Goal: Information Seeking & Learning: Learn about a topic

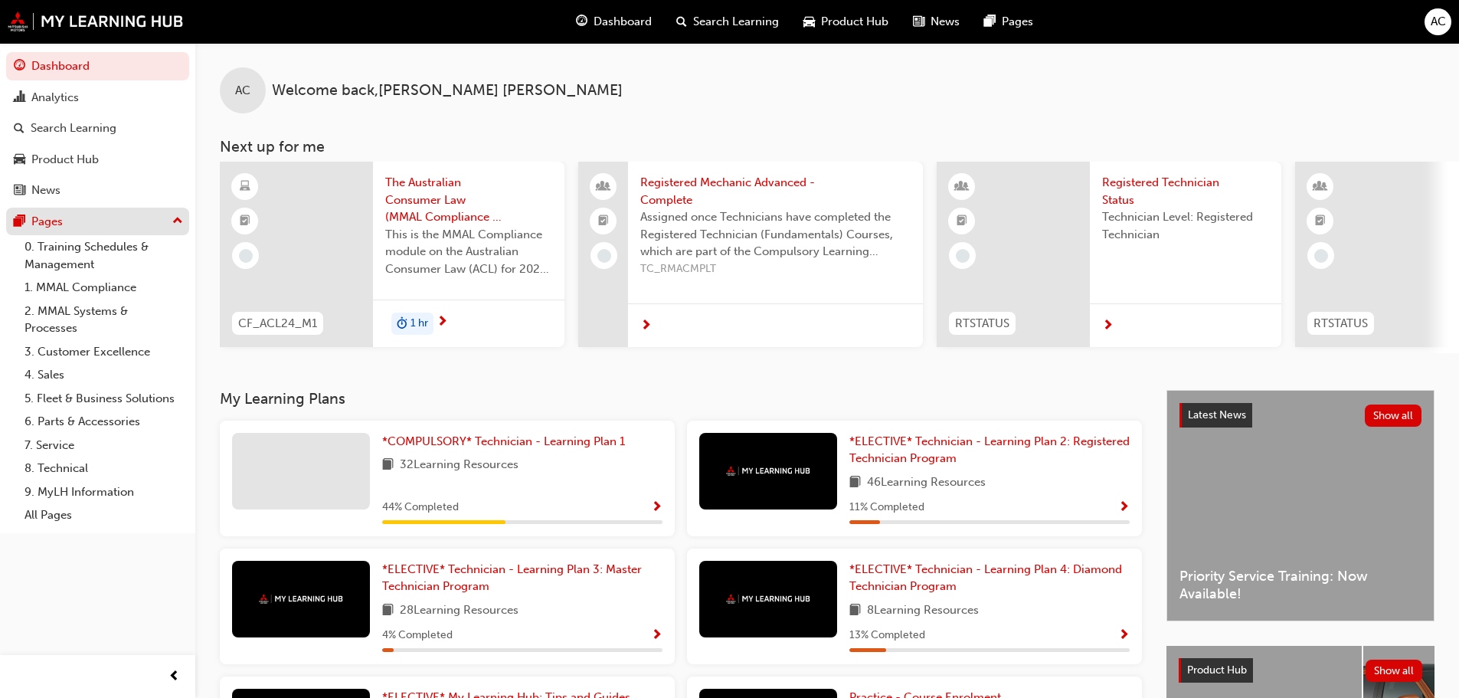
scroll to position [217, 0]
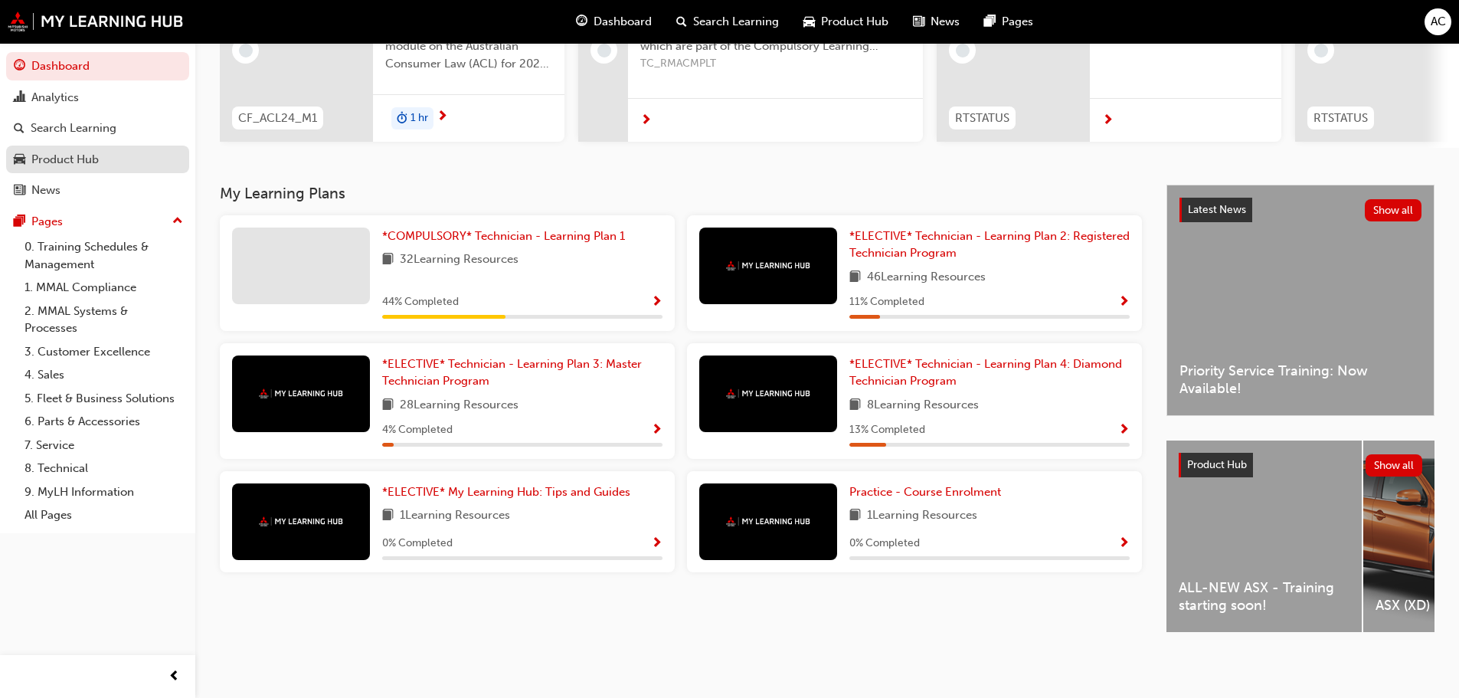
click at [79, 159] on div "Product Hub" at bounding box center [64, 160] width 67 height 18
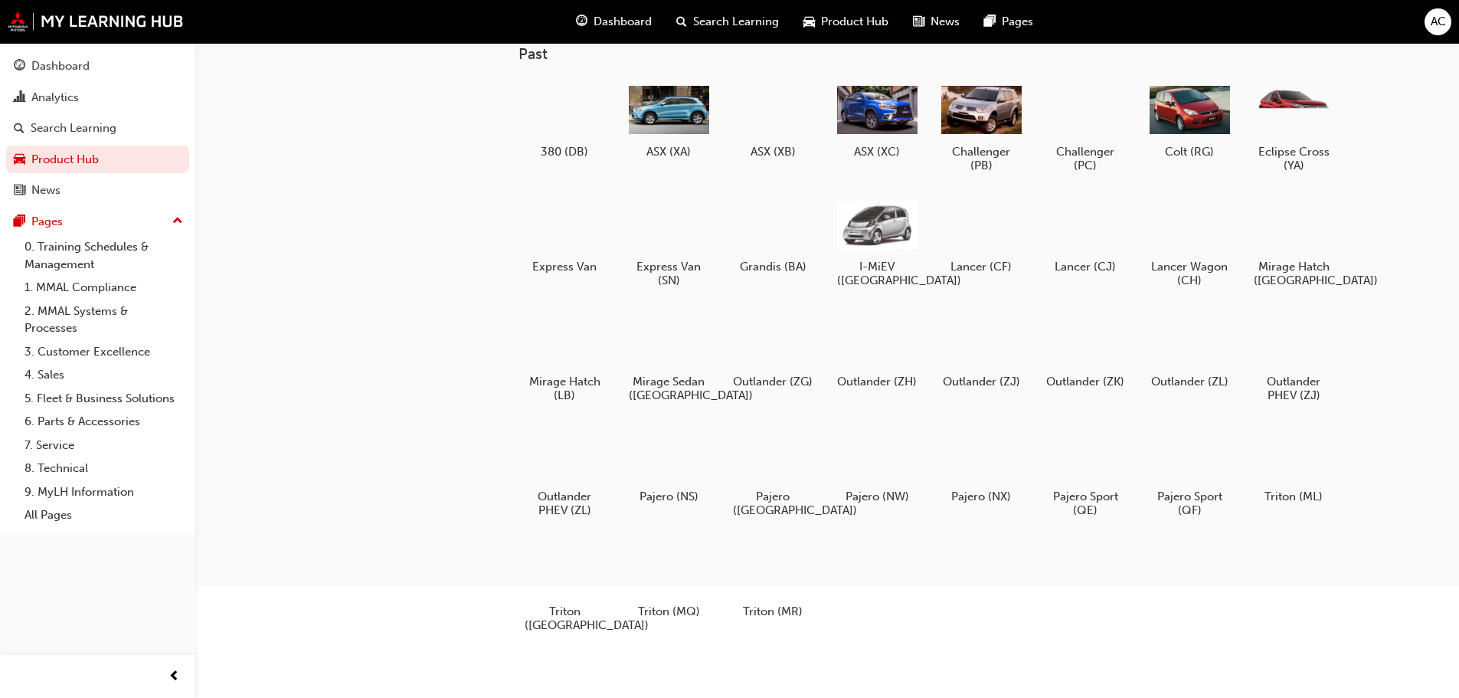
scroll to position [193, 0]
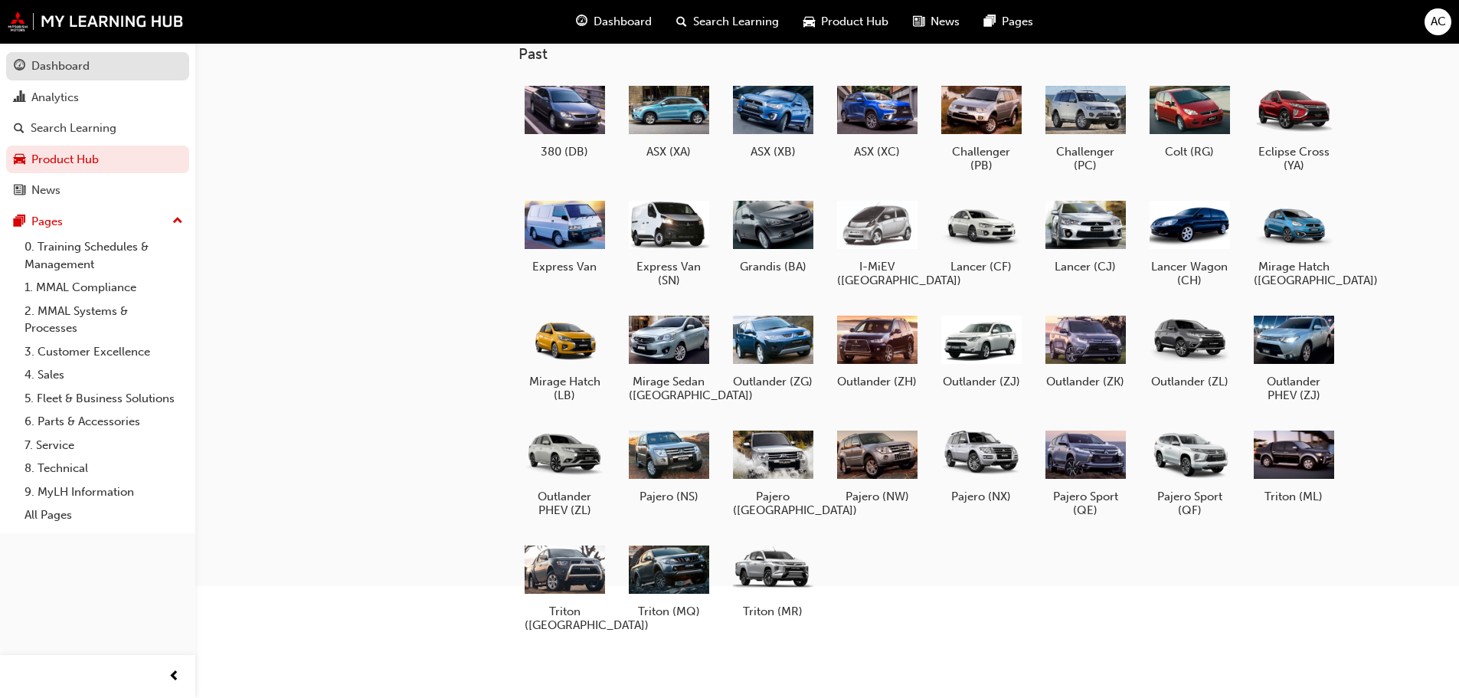
click at [6, 49] on button "Dashboard Analytics Search Learning Product Hub News Pages" at bounding box center [97, 128] width 183 height 159
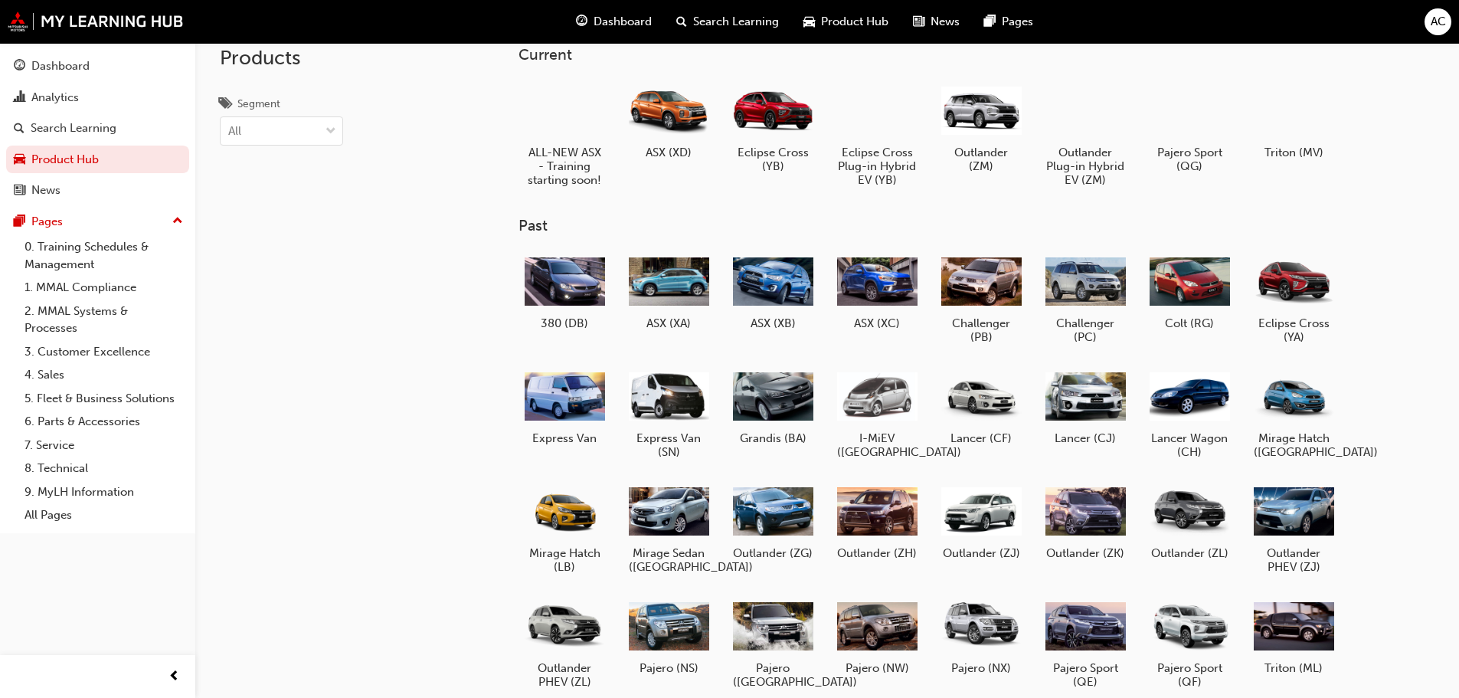
scroll to position [0, 0]
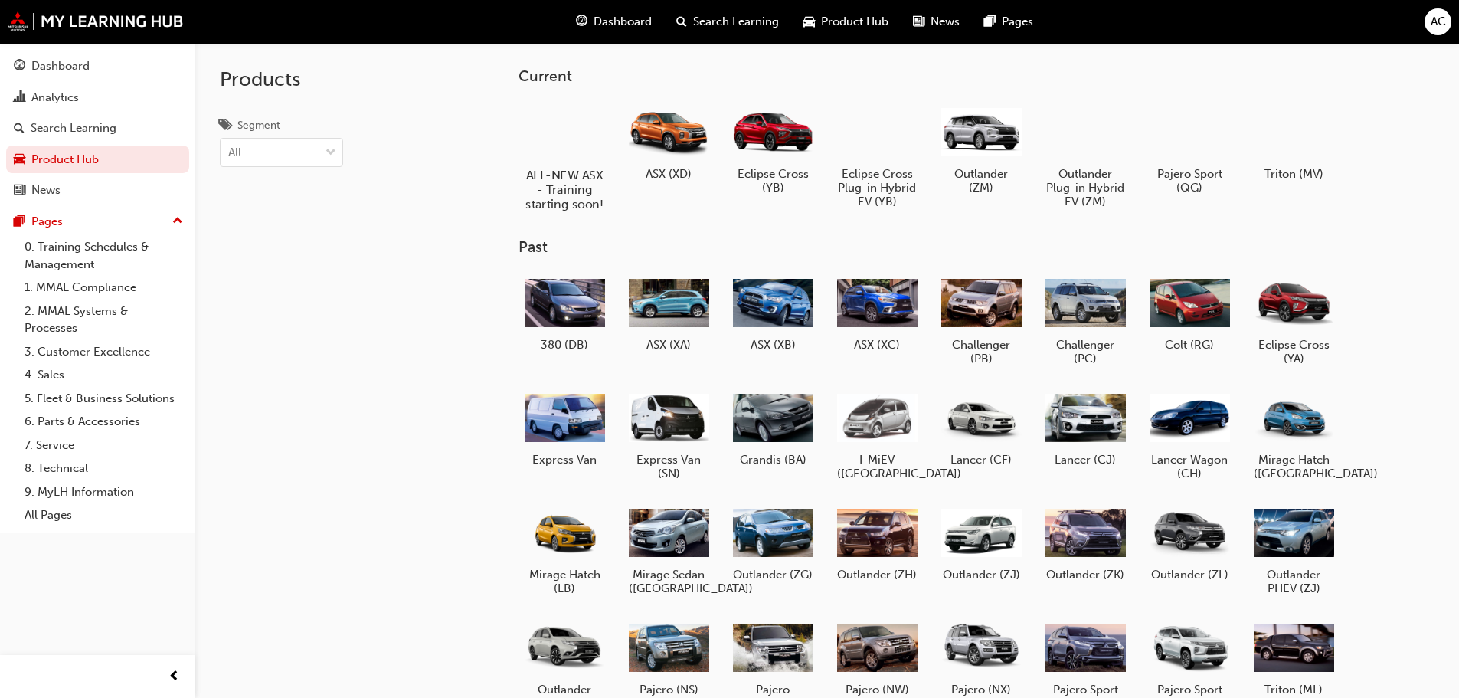
click at [556, 156] on div at bounding box center [563, 130] width 85 height 61
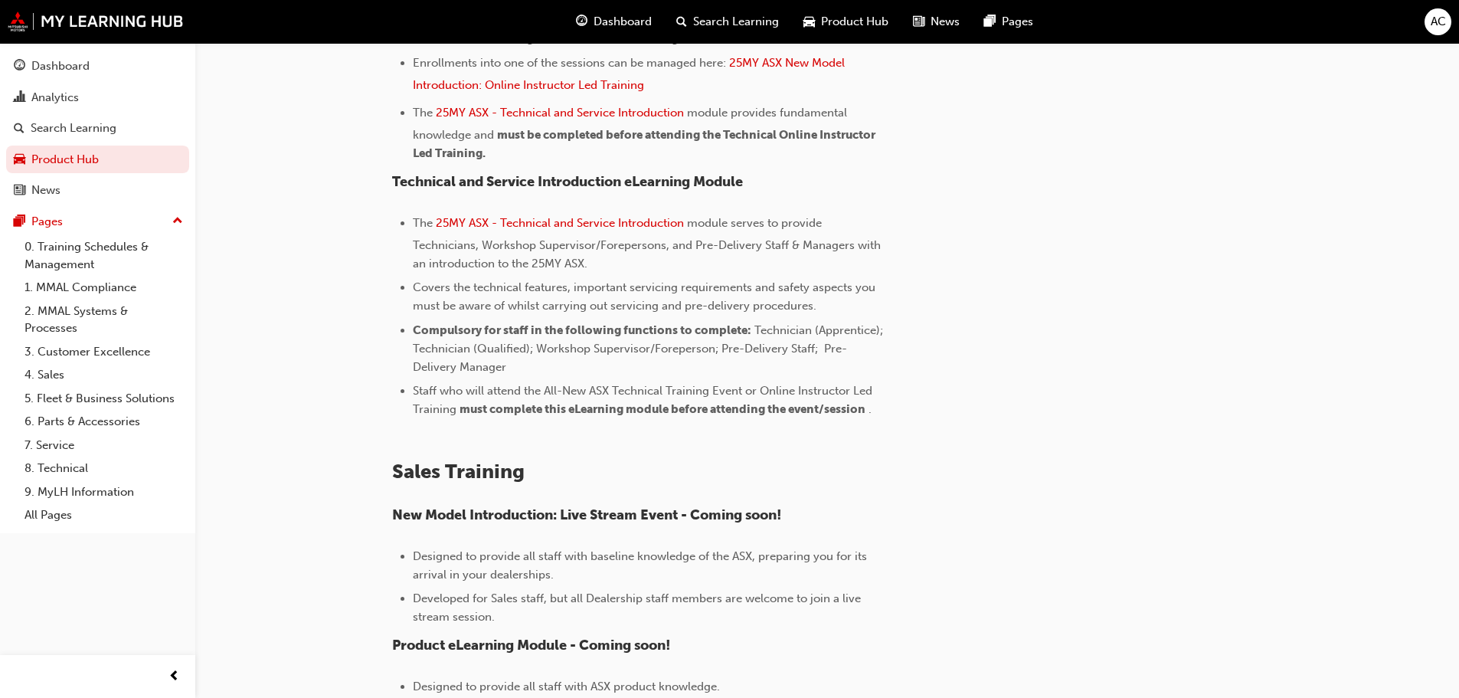
scroll to position [753, 0]
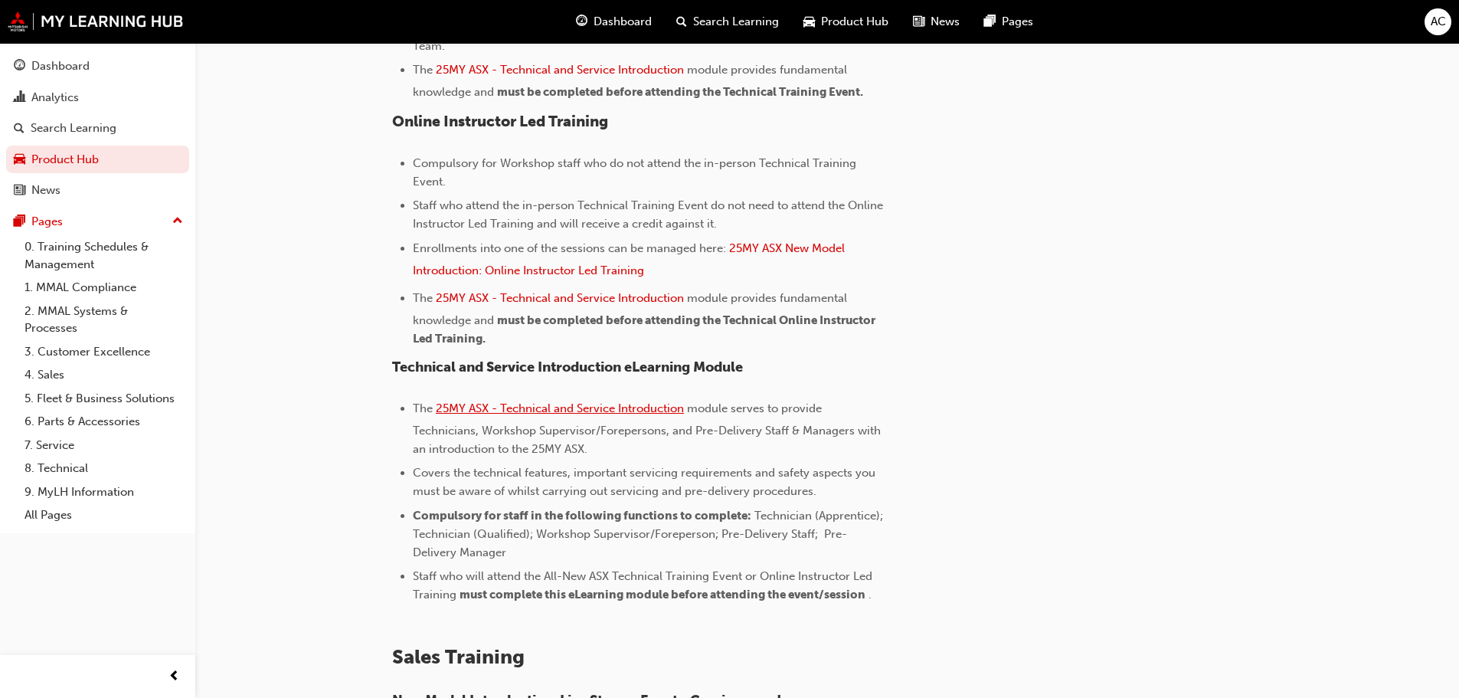
click at [600, 408] on span "25MY ASX - Technical and Service Introduction" at bounding box center [560, 408] width 248 height 14
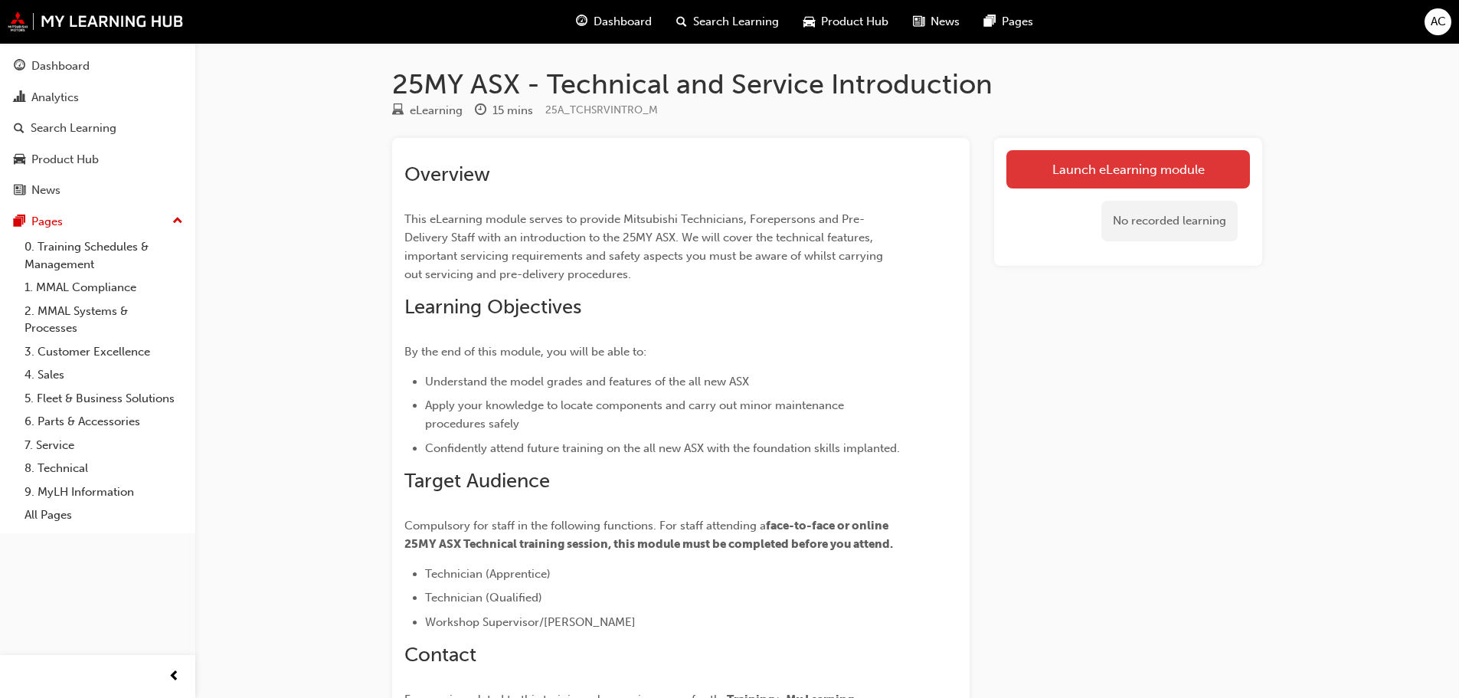
click at [1044, 164] on link "Launch eLearning module" at bounding box center [1128, 169] width 244 height 38
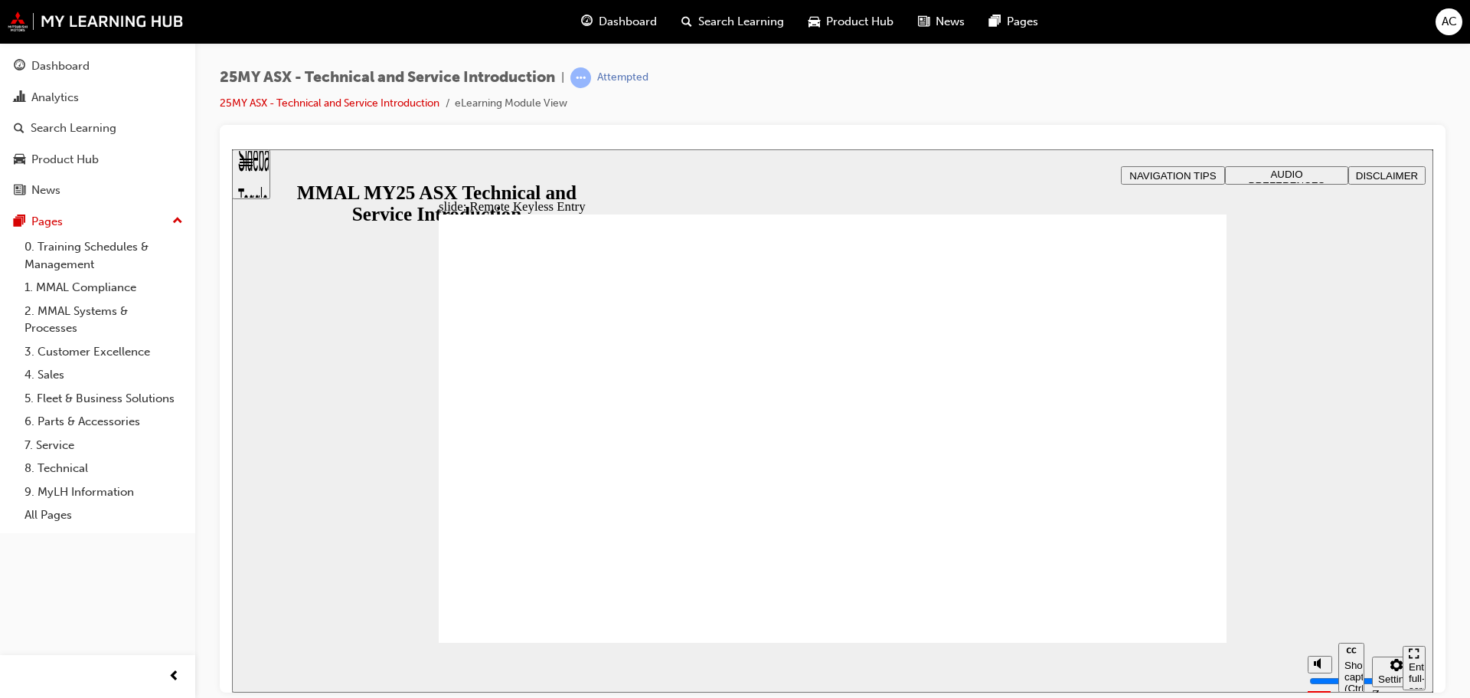
type input "21"
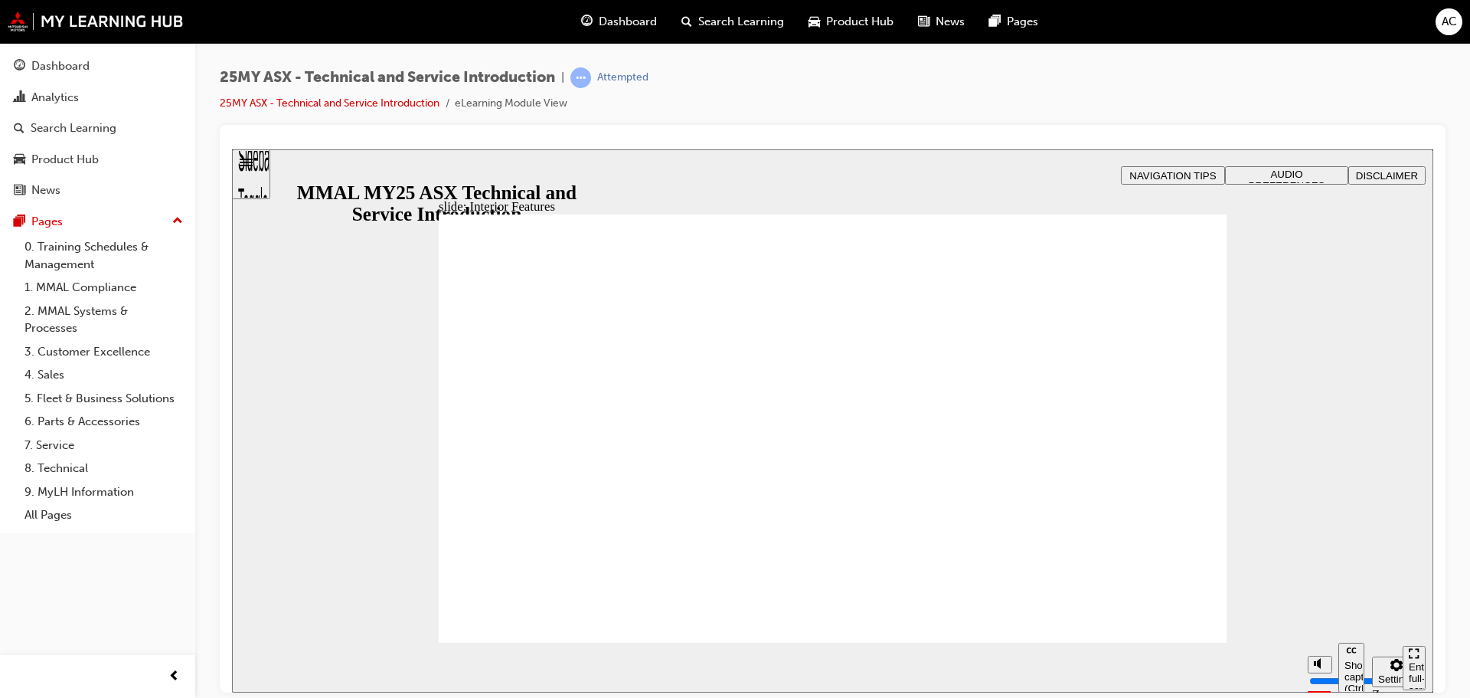
drag, startPoint x: 841, startPoint y: 410, endPoint x: 843, endPoint y: 371, distance: 38.4
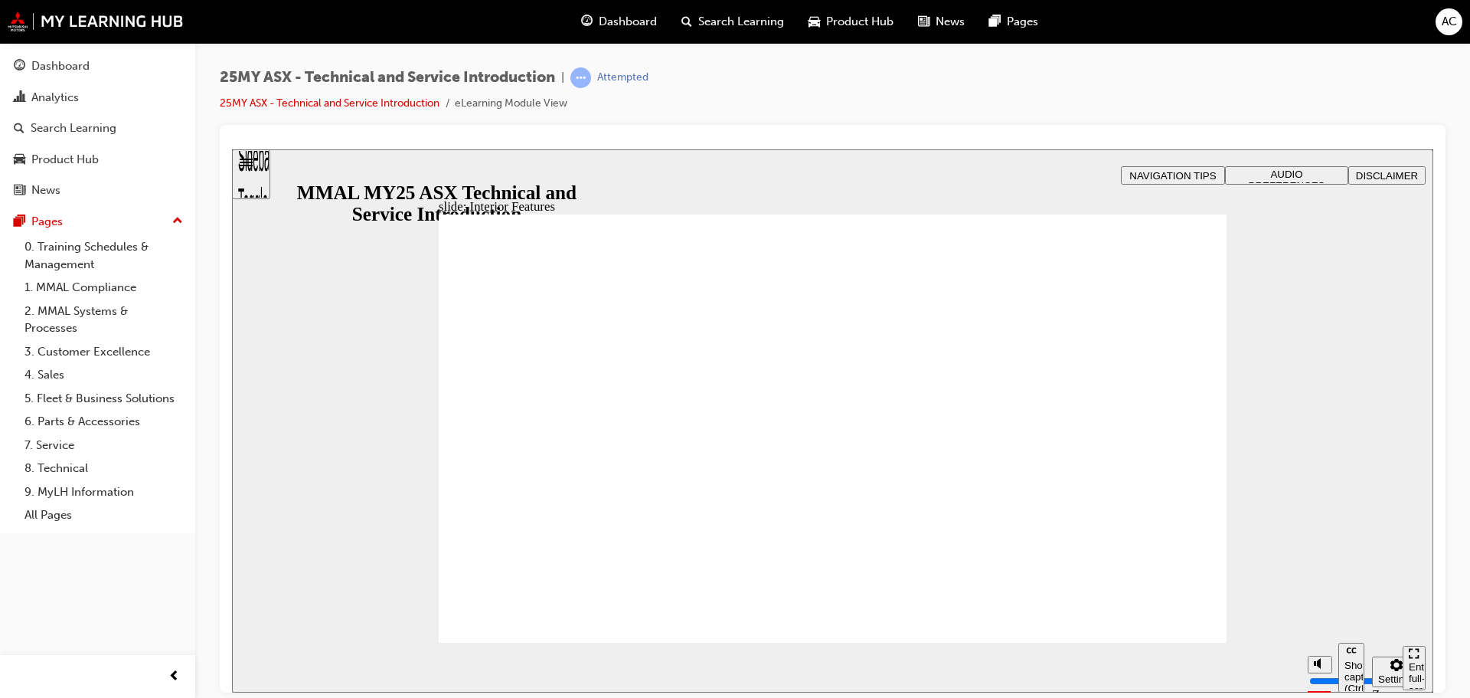
type input "17"
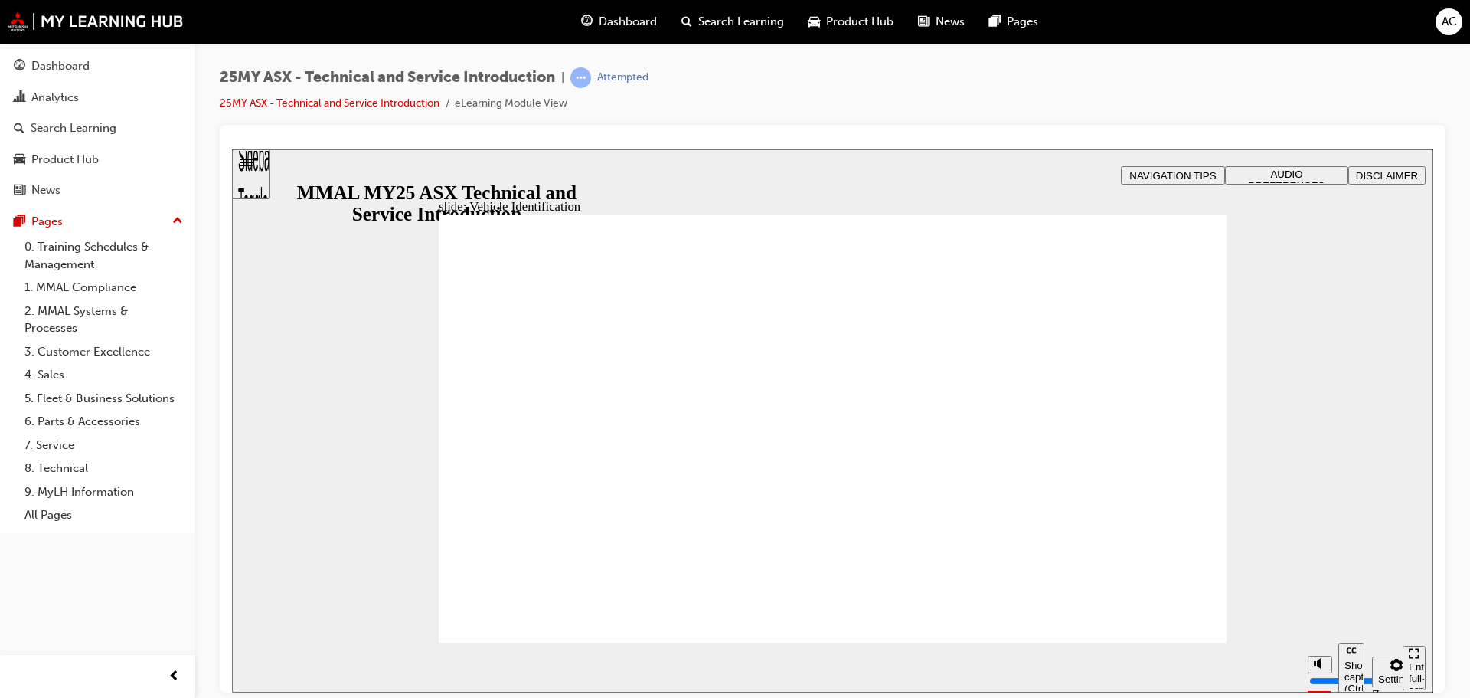
drag, startPoint x: 1463, startPoint y: 383, endPoint x: 1470, endPoint y: 302, distance: 81.4
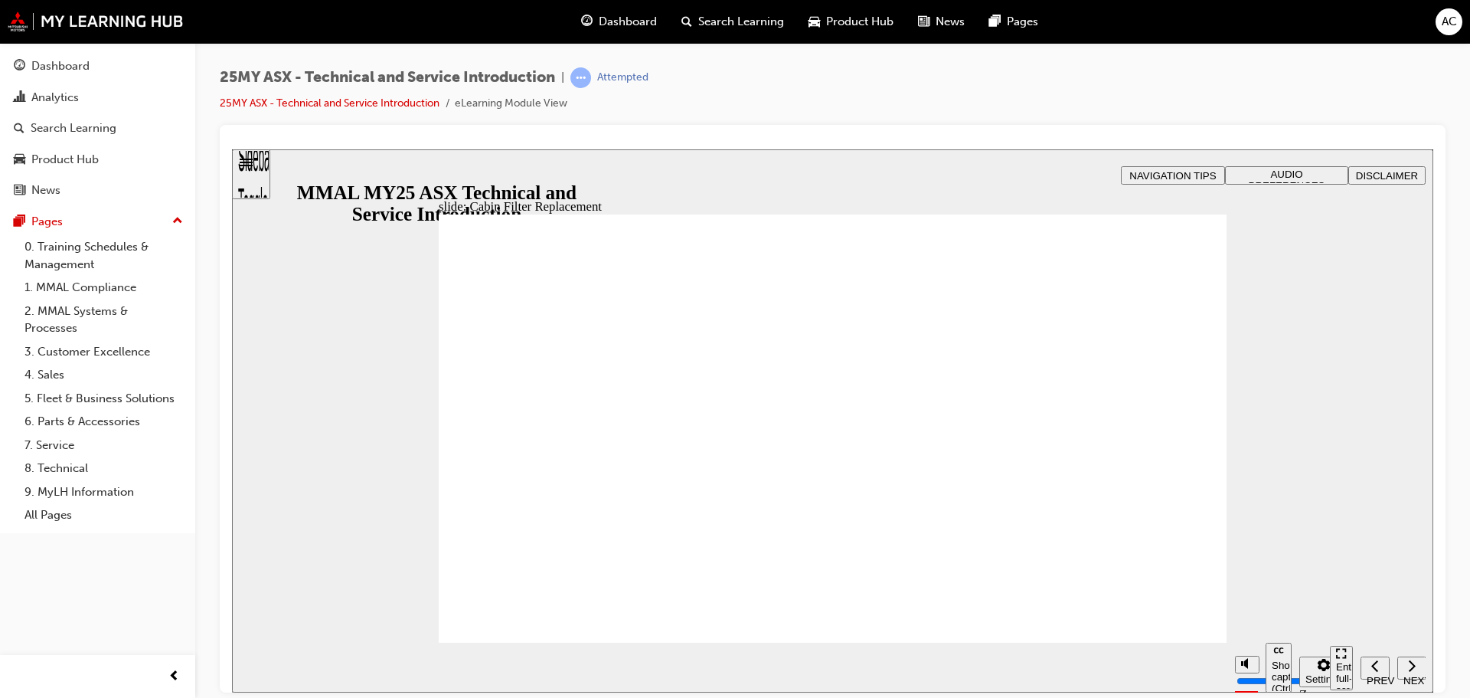
drag, startPoint x: 574, startPoint y: 586, endPoint x: 583, endPoint y: 584, distance: 9.3
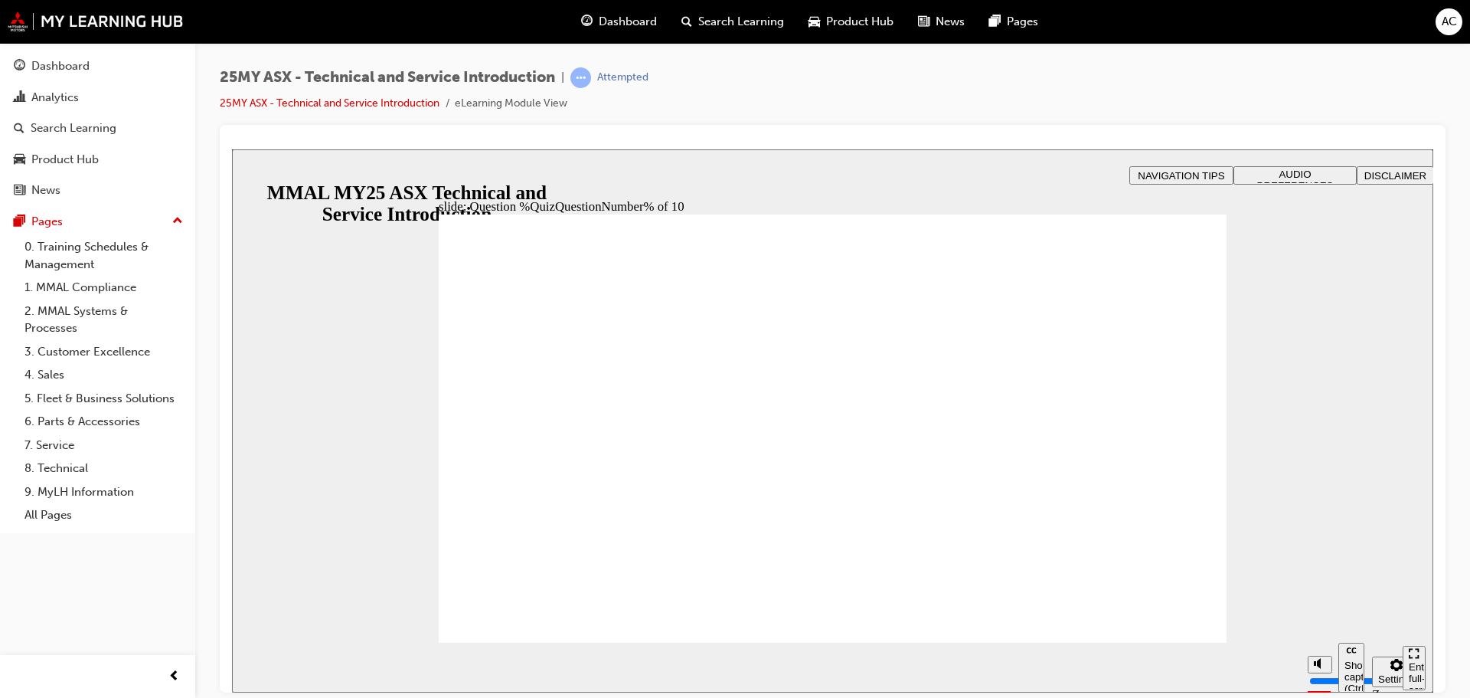
radio input "true"
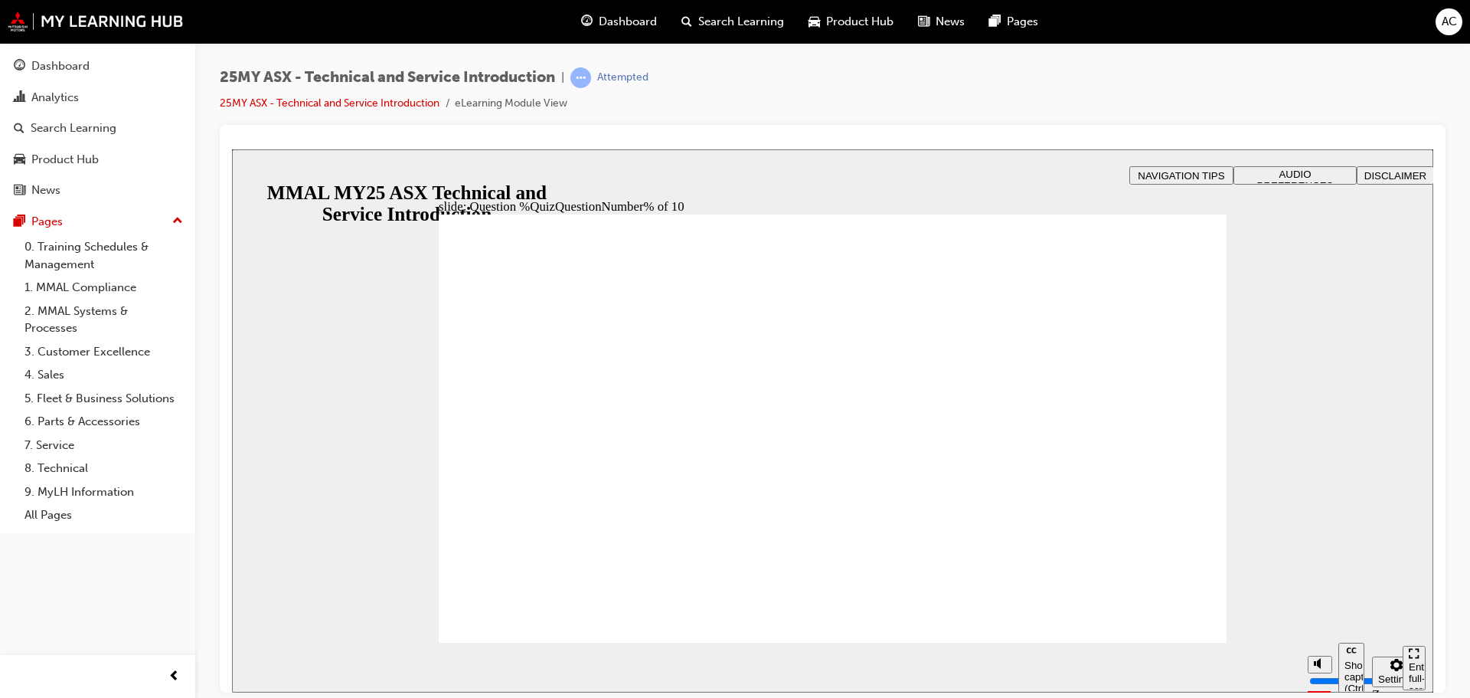
radio input "true"
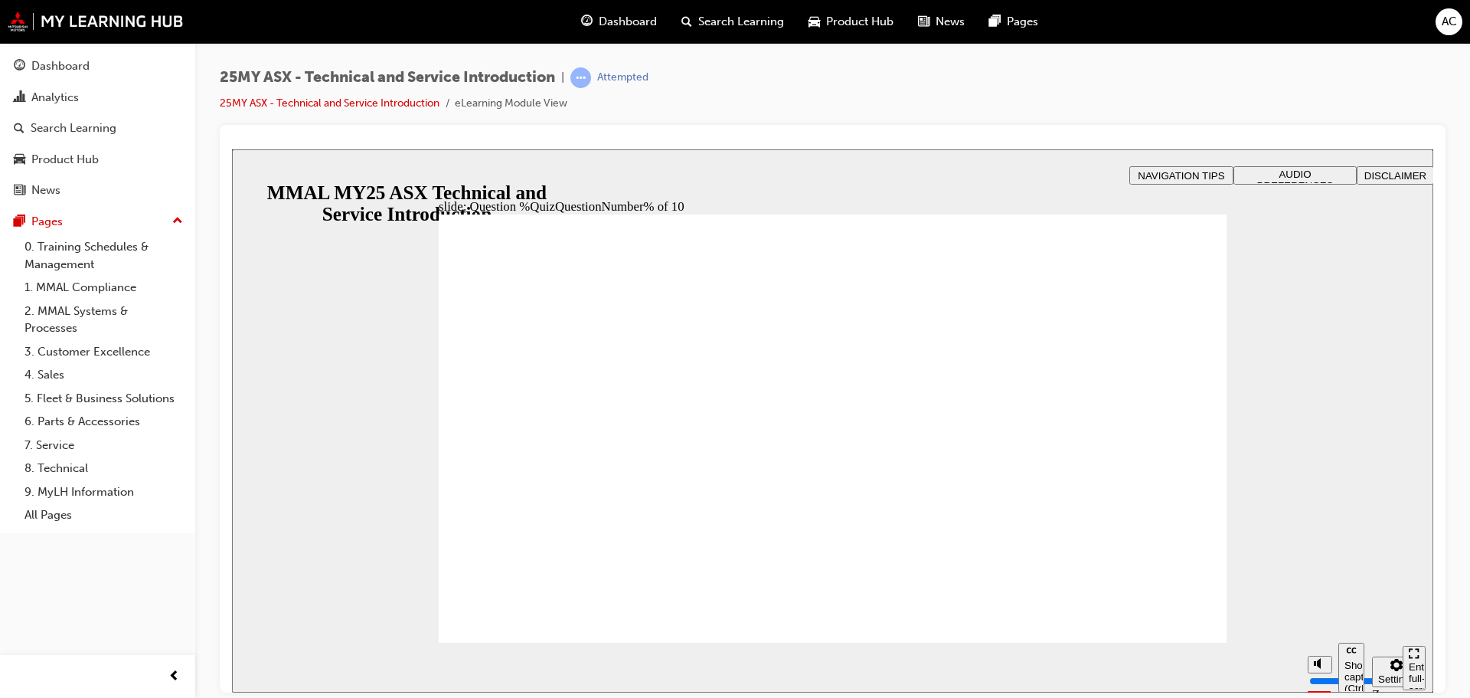
drag, startPoint x: 515, startPoint y: 478, endPoint x: 535, endPoint y: 476, distance: 19.3
radio input "true"
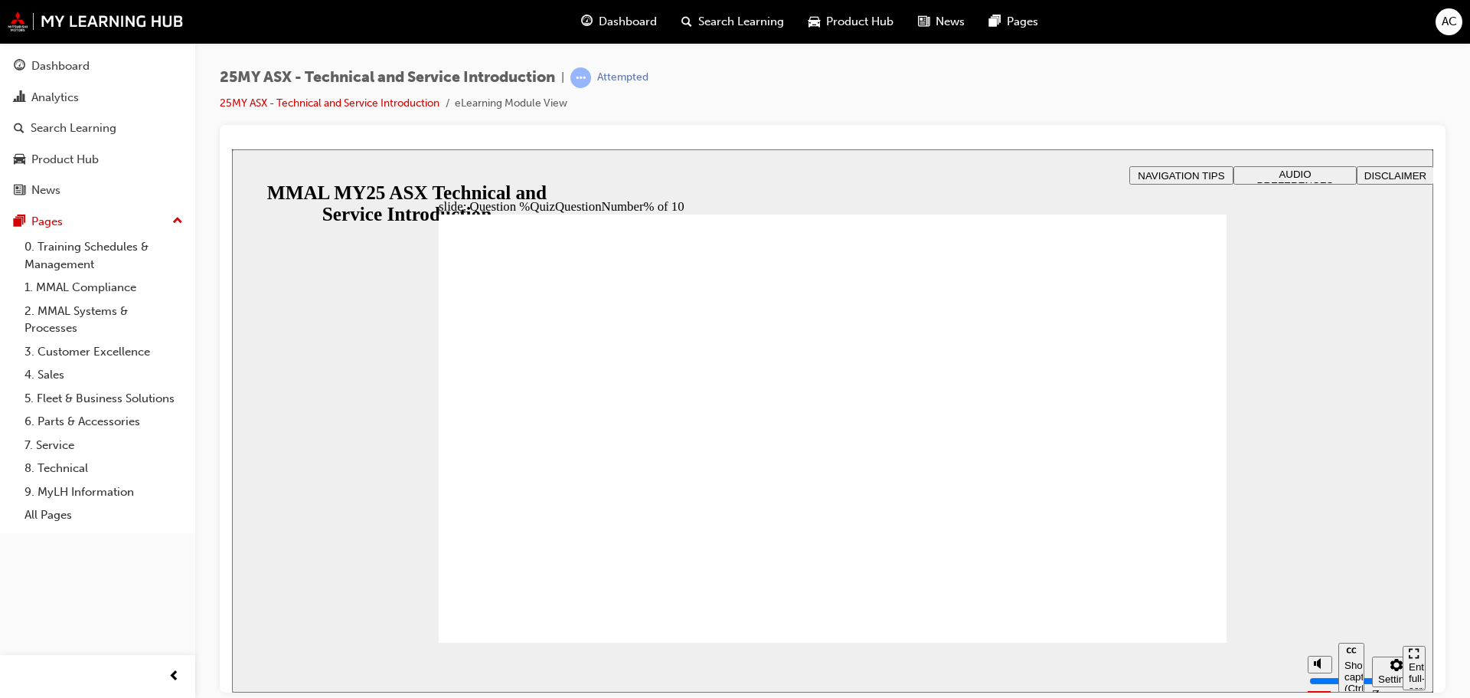
radio input "true"
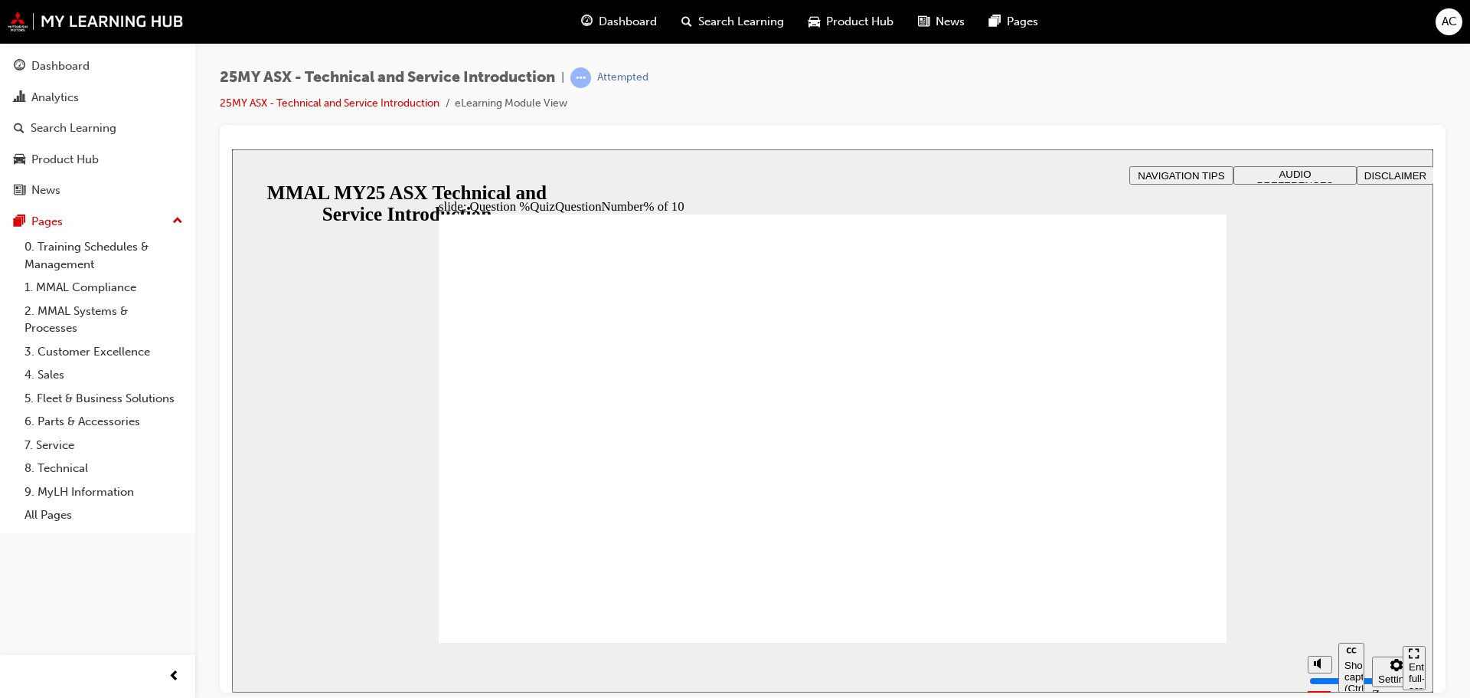
radio input "true"
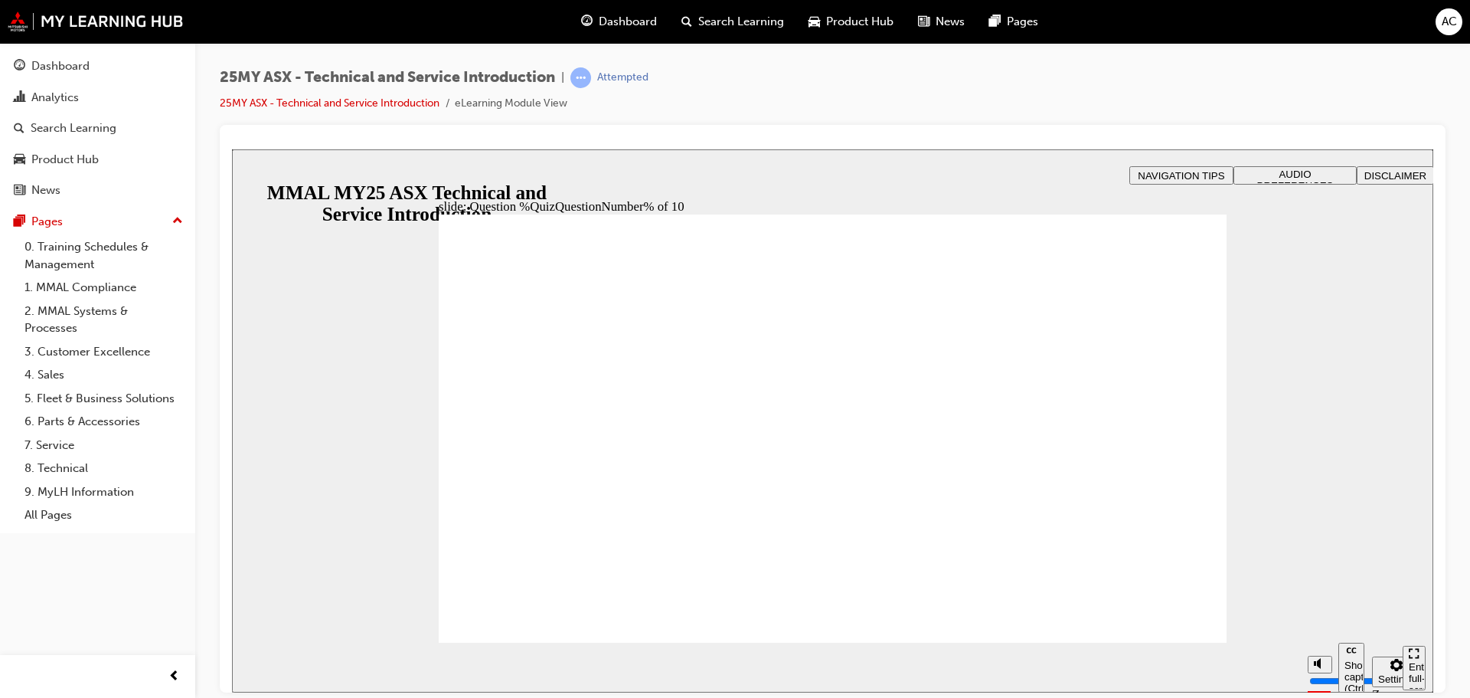
drag, startPoint x: 1160, startPoint y: 616, endPoint x: 1164, endPoint y: 624, distance: 8.6
radio input "true"
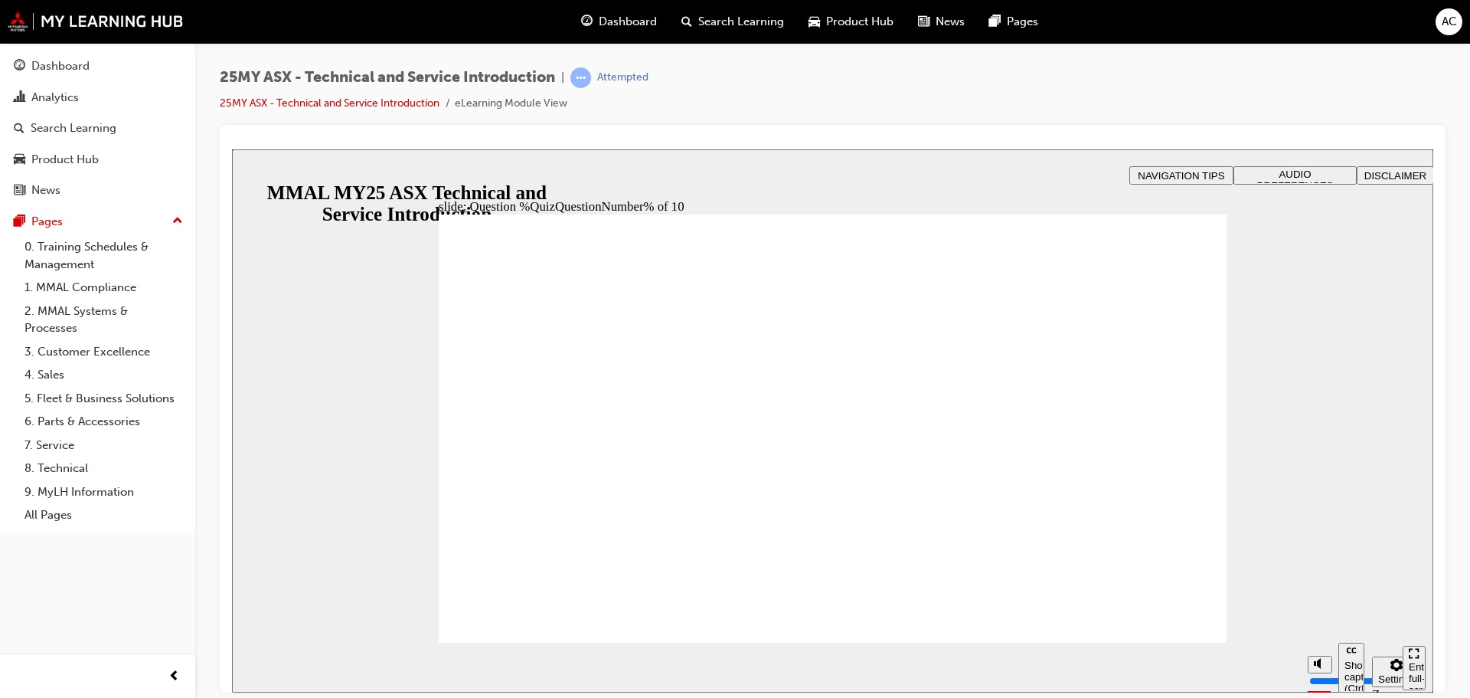
radio input "true"
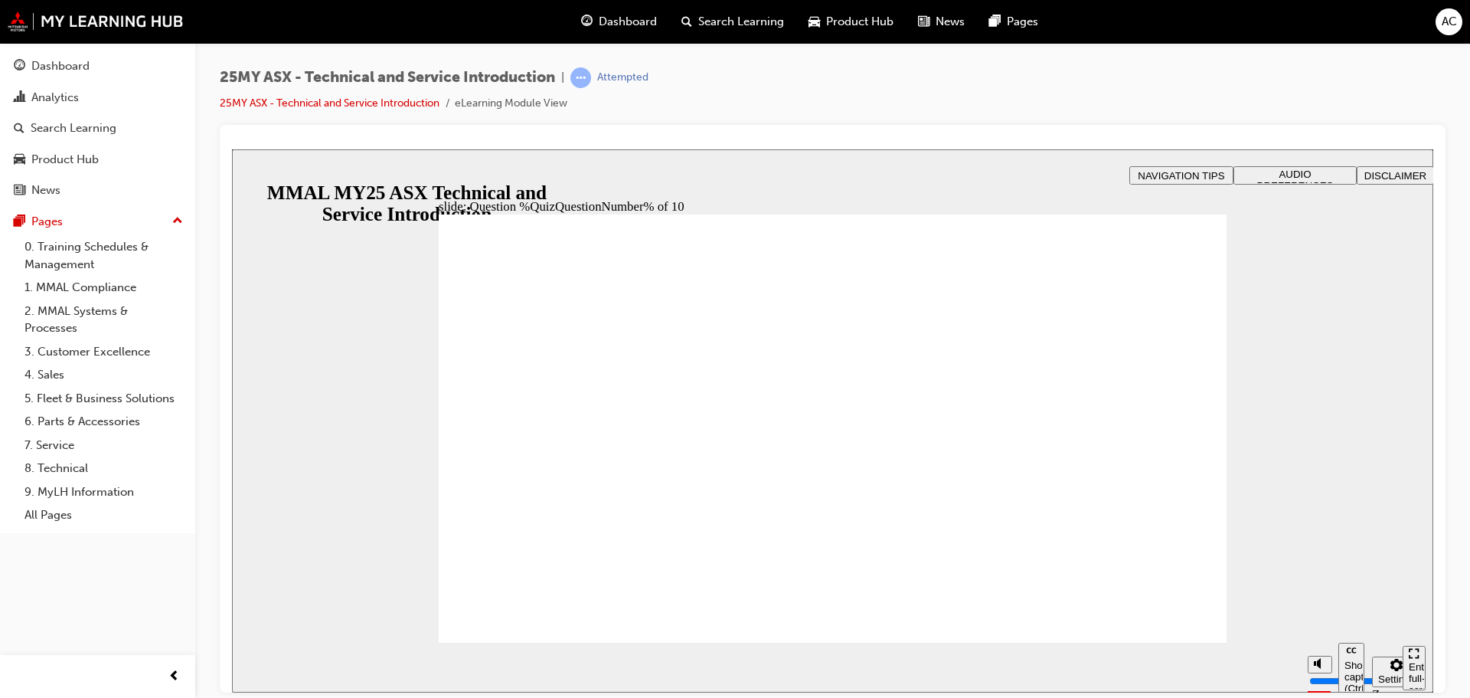
radio input "true"
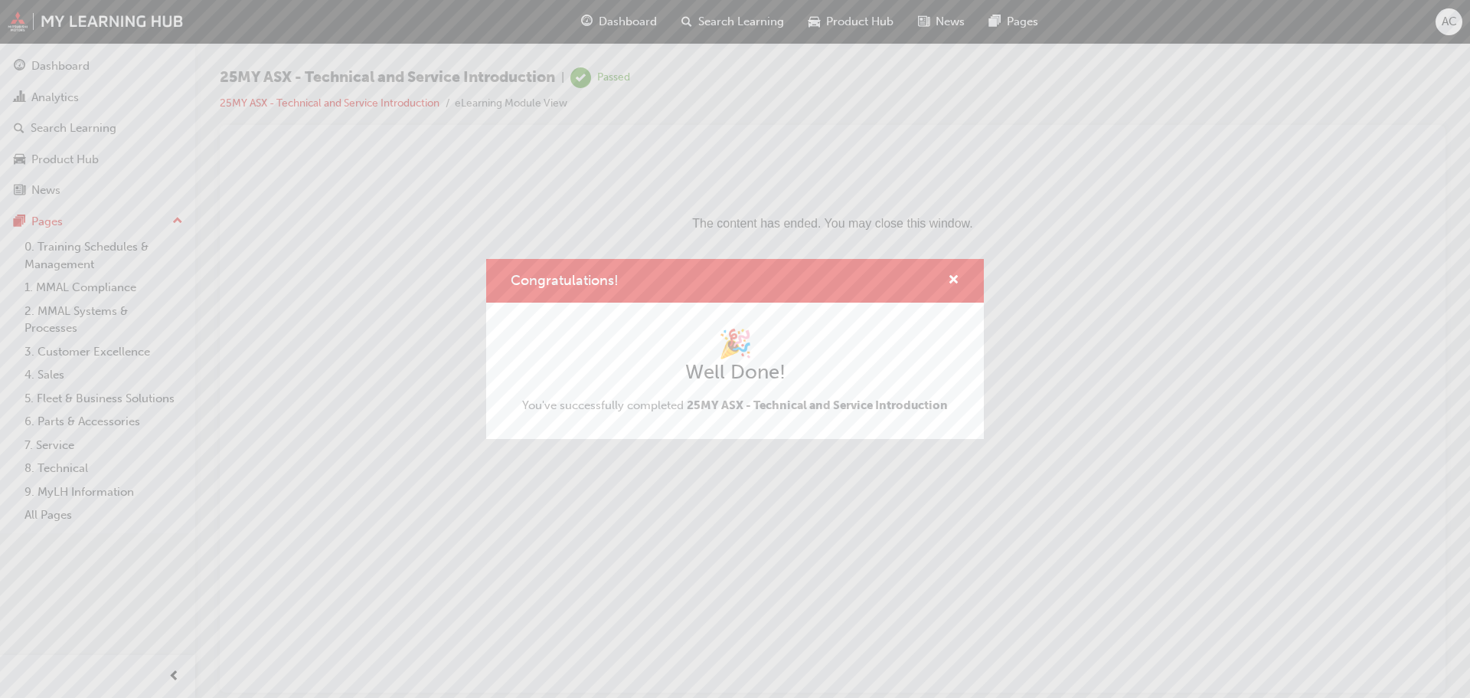
click at [610, 572] on div "Congratulations! 🎉 Well Done! You've successfully completed 25MY ASX - Technica…" at bounding box center [735, 349] width 1470 height 698
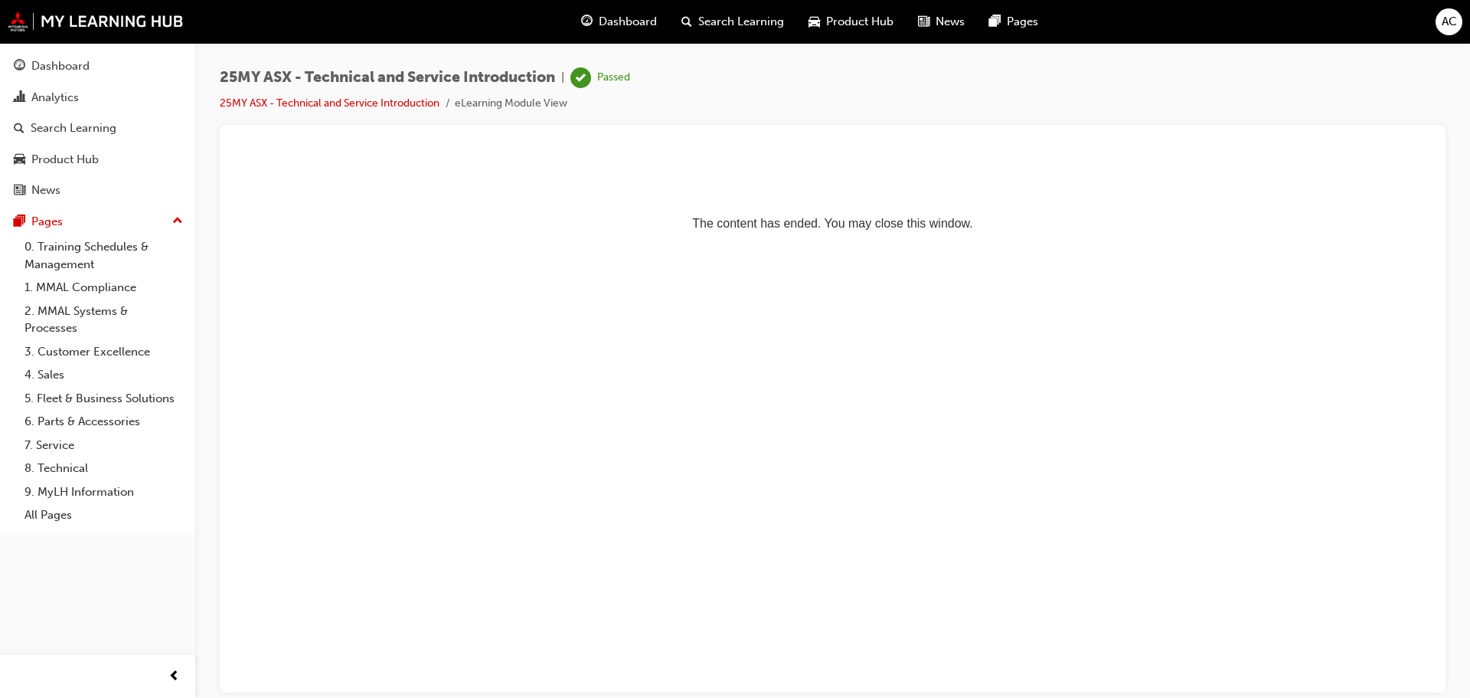
click at [708, 242] on html "The content has ended. You may close this window." at bounding box center [832, 195] width 1201 height 93
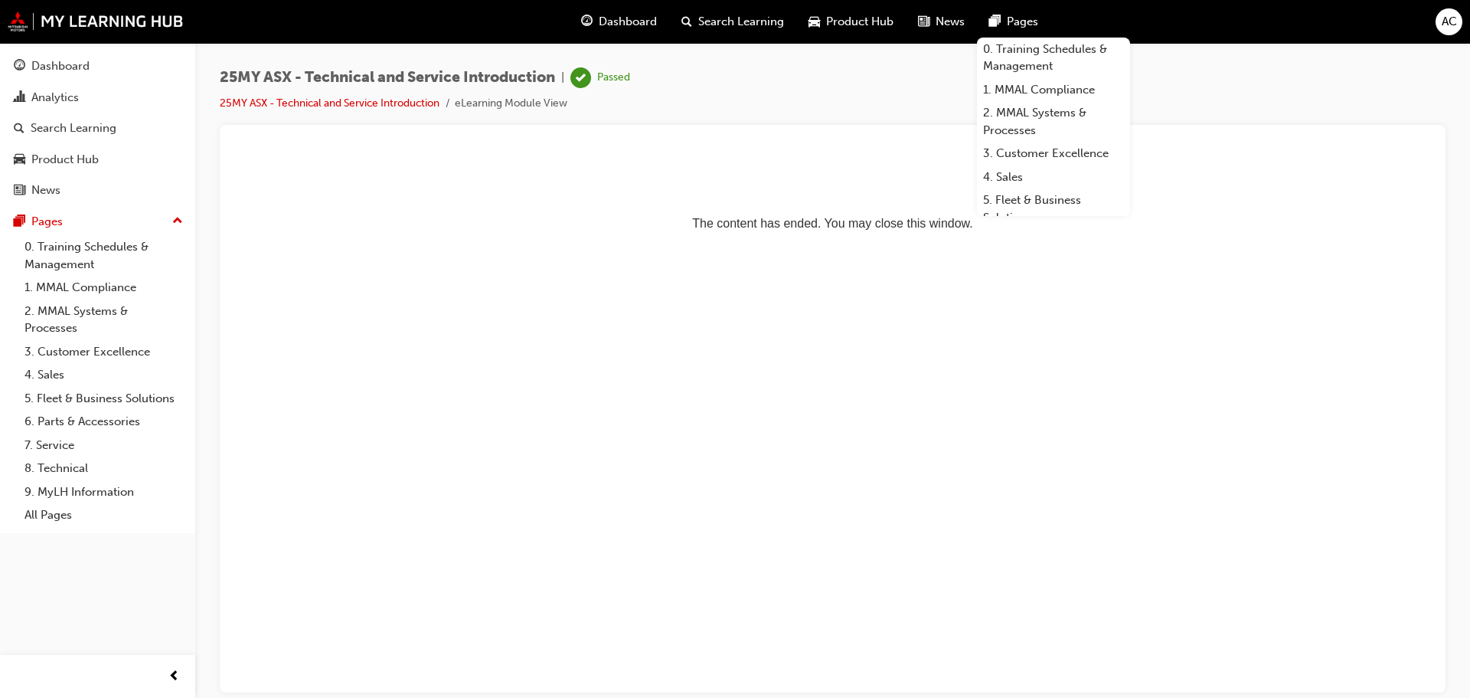
click at [378, 110] on li "25MY ASX - Technical and Service Introduction" at bounding box center [337, 104] width 235 height 18
click at [384, 91] on div "25MY ASX - Technical and Service Introduction | Passed 25MY ASX - Technical and…" at bounding box center [425, 89] width 410 height 45
click at [404, 109] on link "25MY ASX - Technical and Service Introduction" at bounding box center [330, 102] width 220 height 13
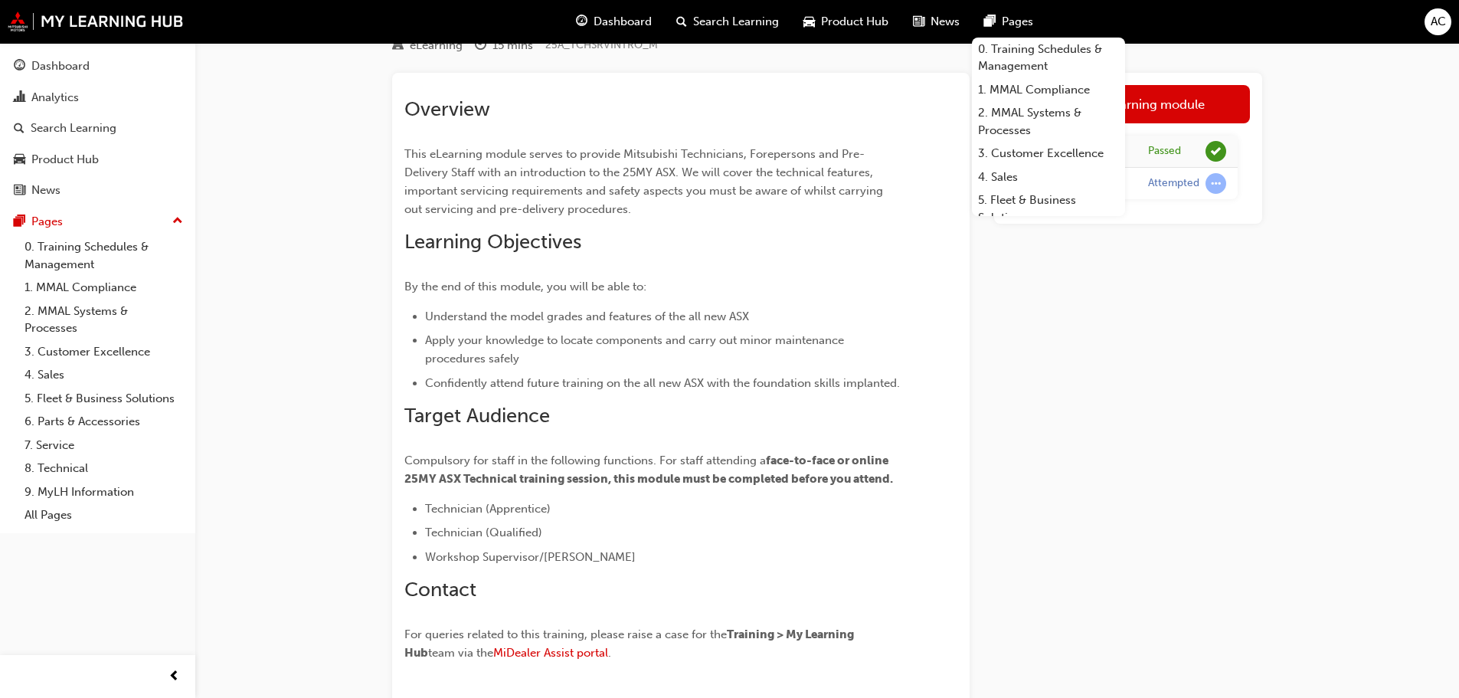
scroll to position [181, 0]
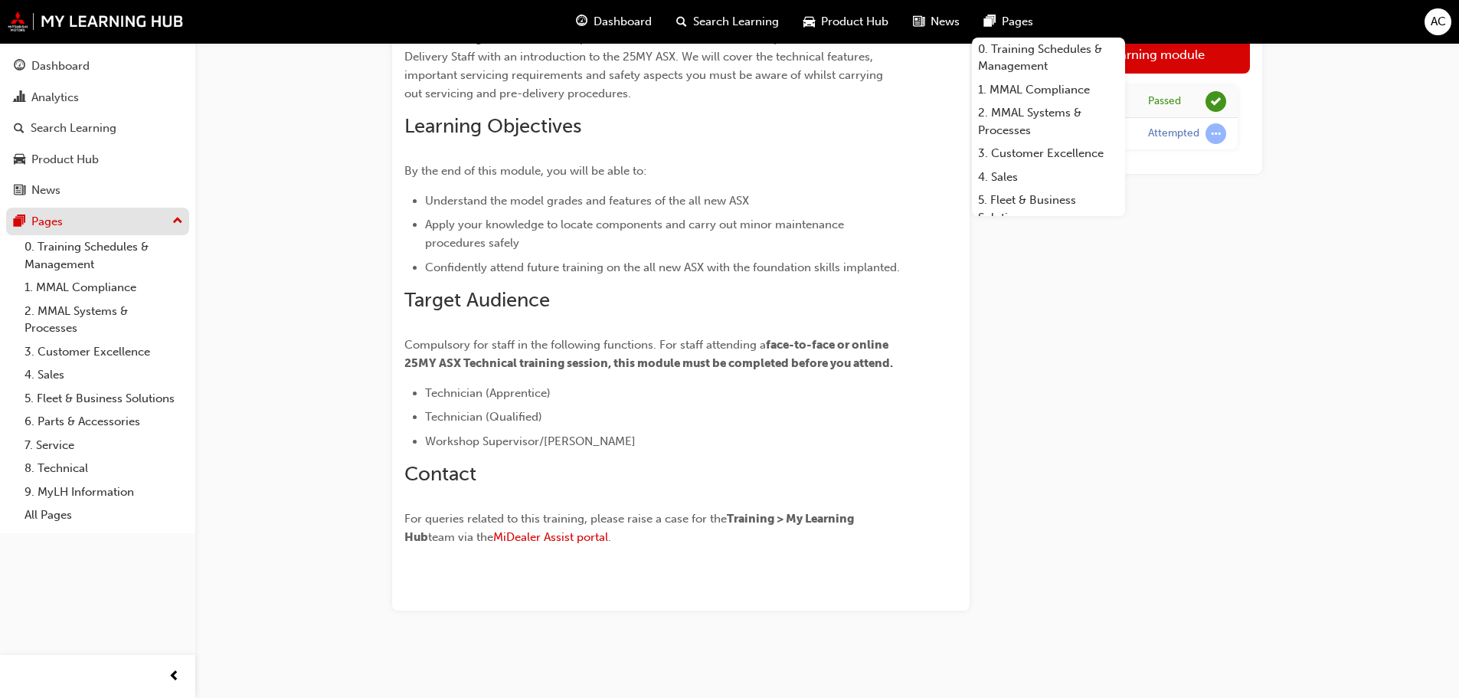
click at [42, 227] on div "Pages" at bounding box center [46, 222] width 31 height 18
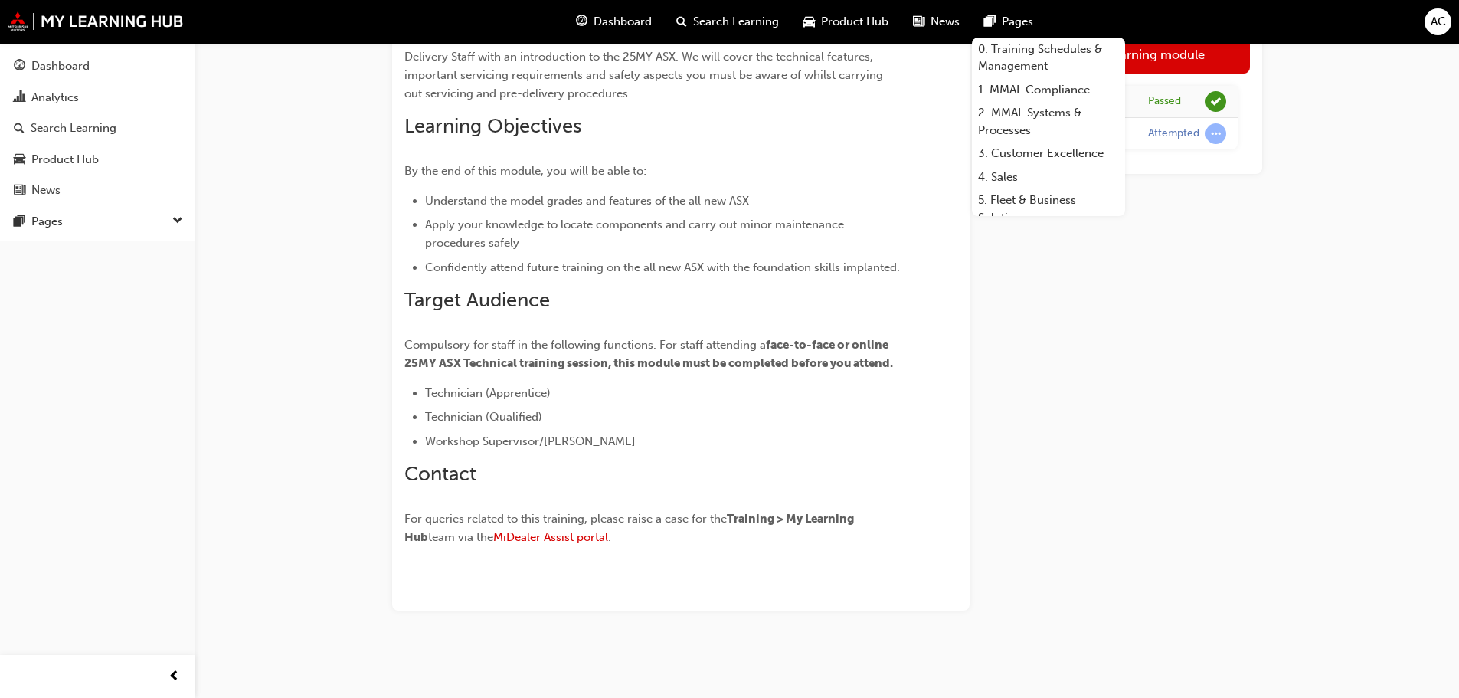
click at [57, 235] on div "Dashboard Analytics Search Learning Product Hub News Pages Pages" at bounding box center [97, 142] width 195 height 198
click at [54, 221] on div "Pages" at bounding box center [46, 222] width 31 height 18
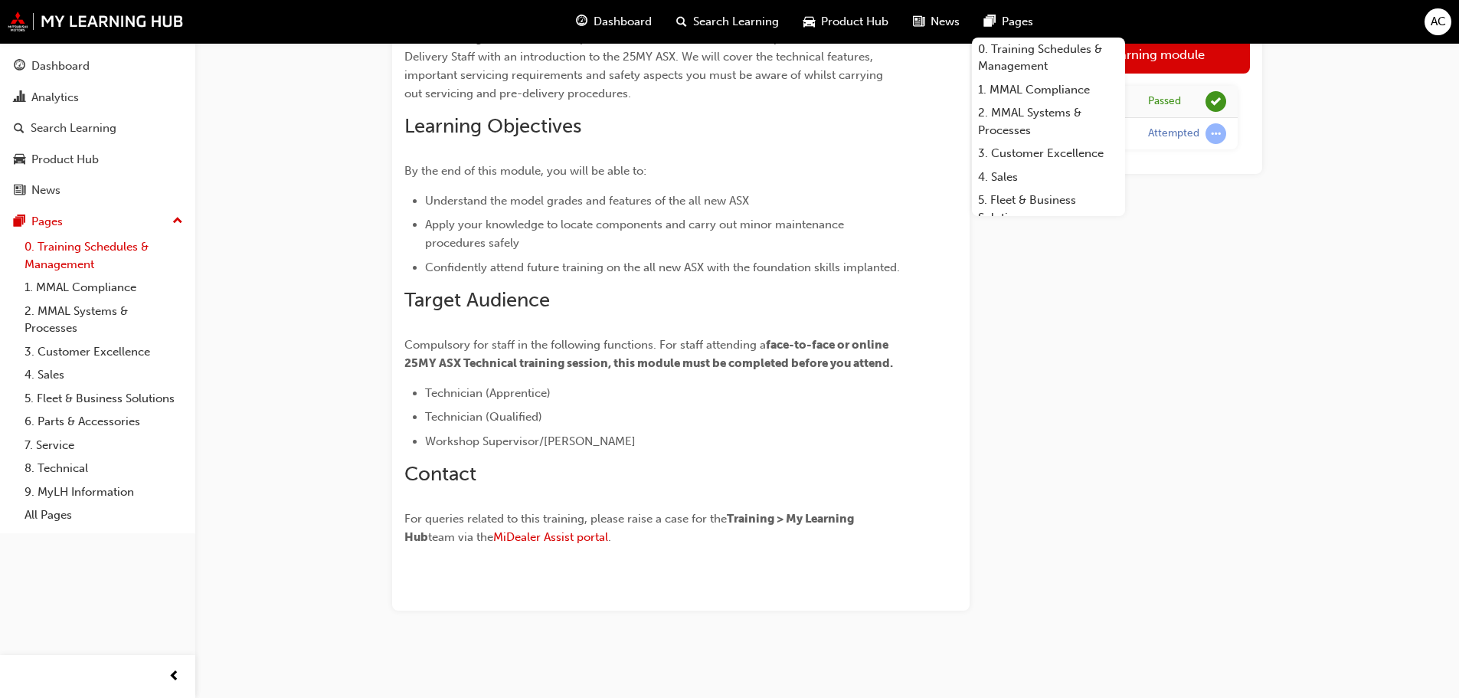
click at [87, 249] on link "0. Training Schedules & Management" at bounding box center [103, 255] width 171 height 41
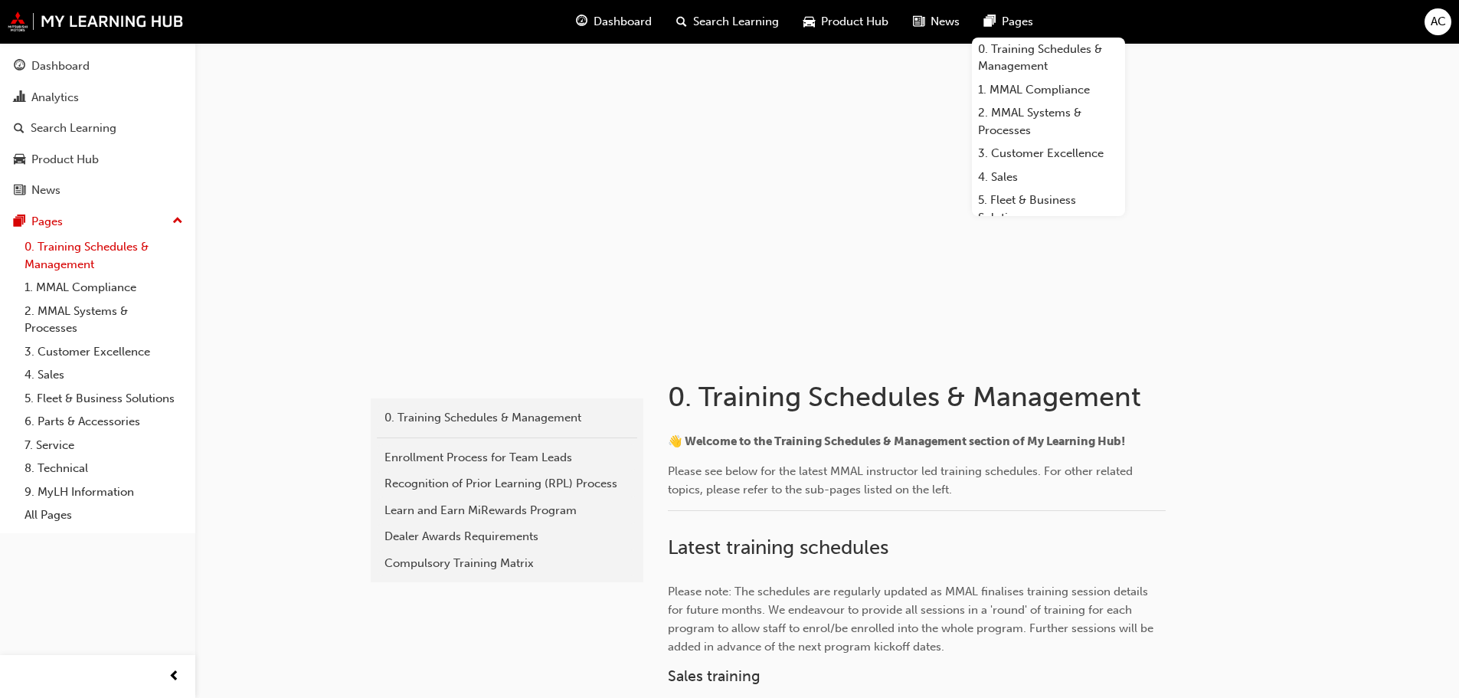
click at [61, 240] on link "0. Training Schedules & Management" at bounding box center [103, 255] width 171 height 41
click at [1186, 23] on div "Dashboard Search Learning Product Hub News Pages 0. Training Schedules & Manage…" at bounding box center [729, 22] width 1459 height 44
click at [854, 22] on span "Product Hub" at bounding box center [854, 22] width 67 height 18
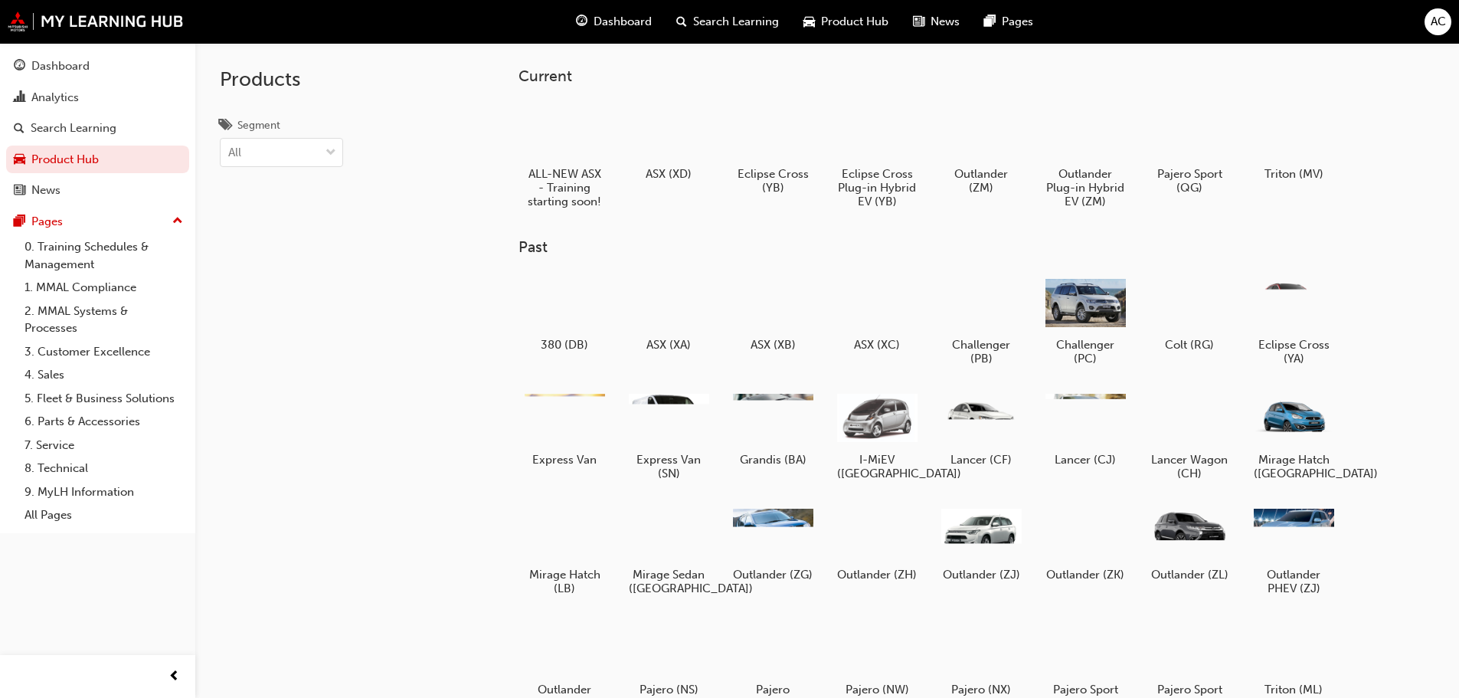
click at [1179, 57] on div "Current ALL-NEW ASX - Training starting soon! ASX (XD) Eclipse Cross (YB) Eclip…" at bounding box center [953, 473] width 919 height 861
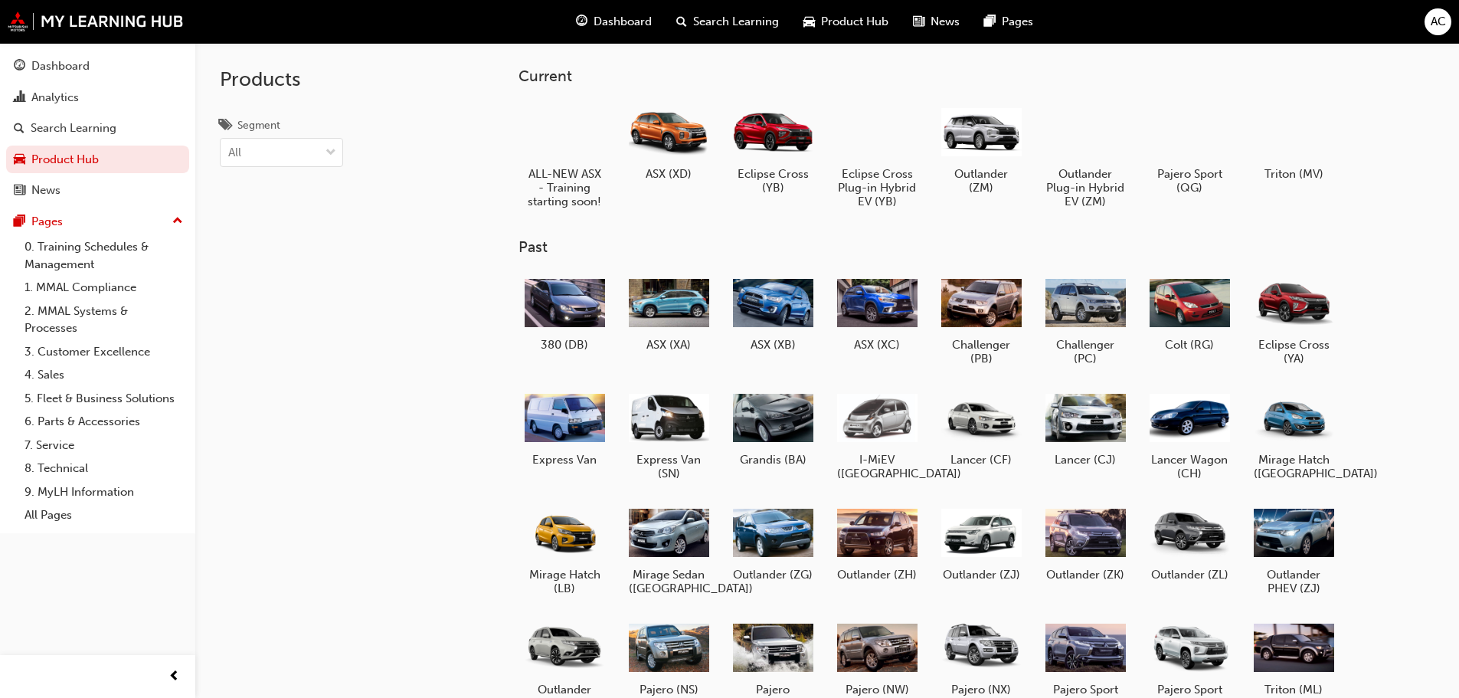
click at [623, 20] on span "Dashboard" at bounding box center [622, 22] width 58 height 18
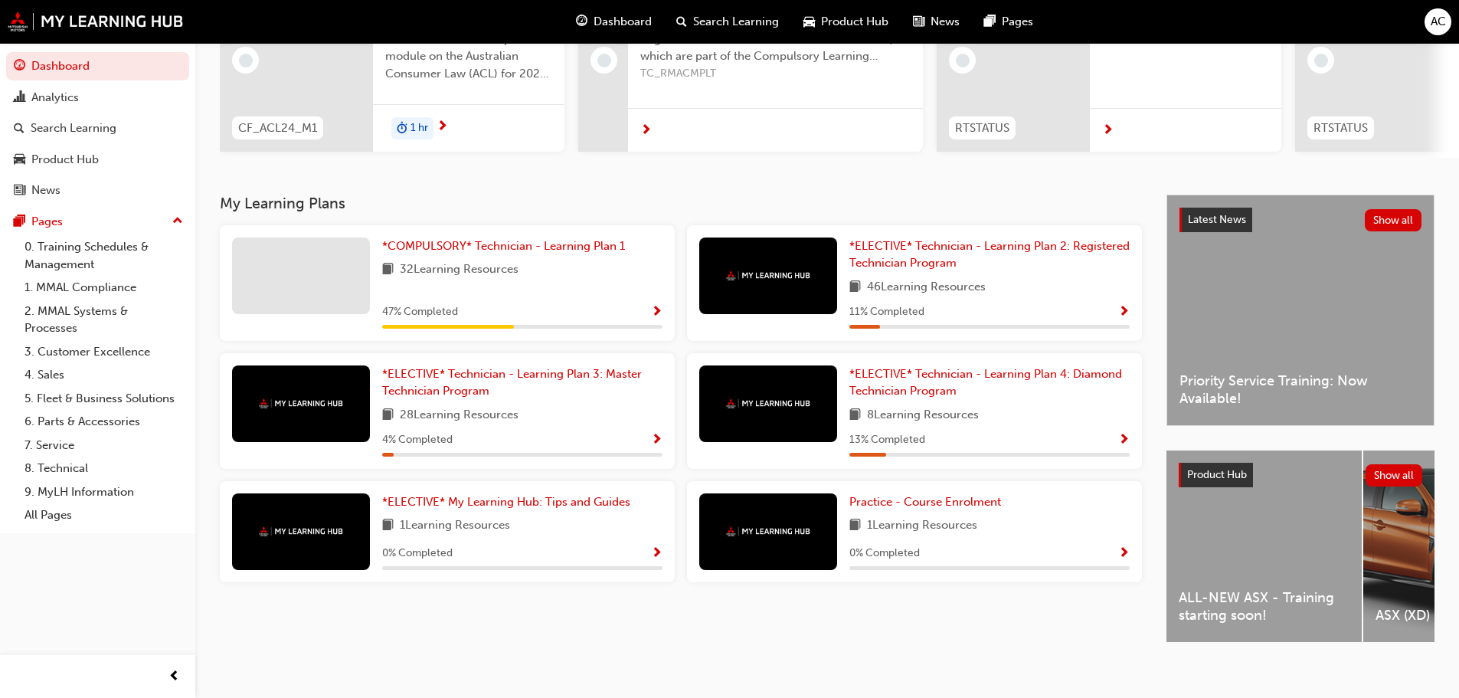
scroll to position [217, 0]
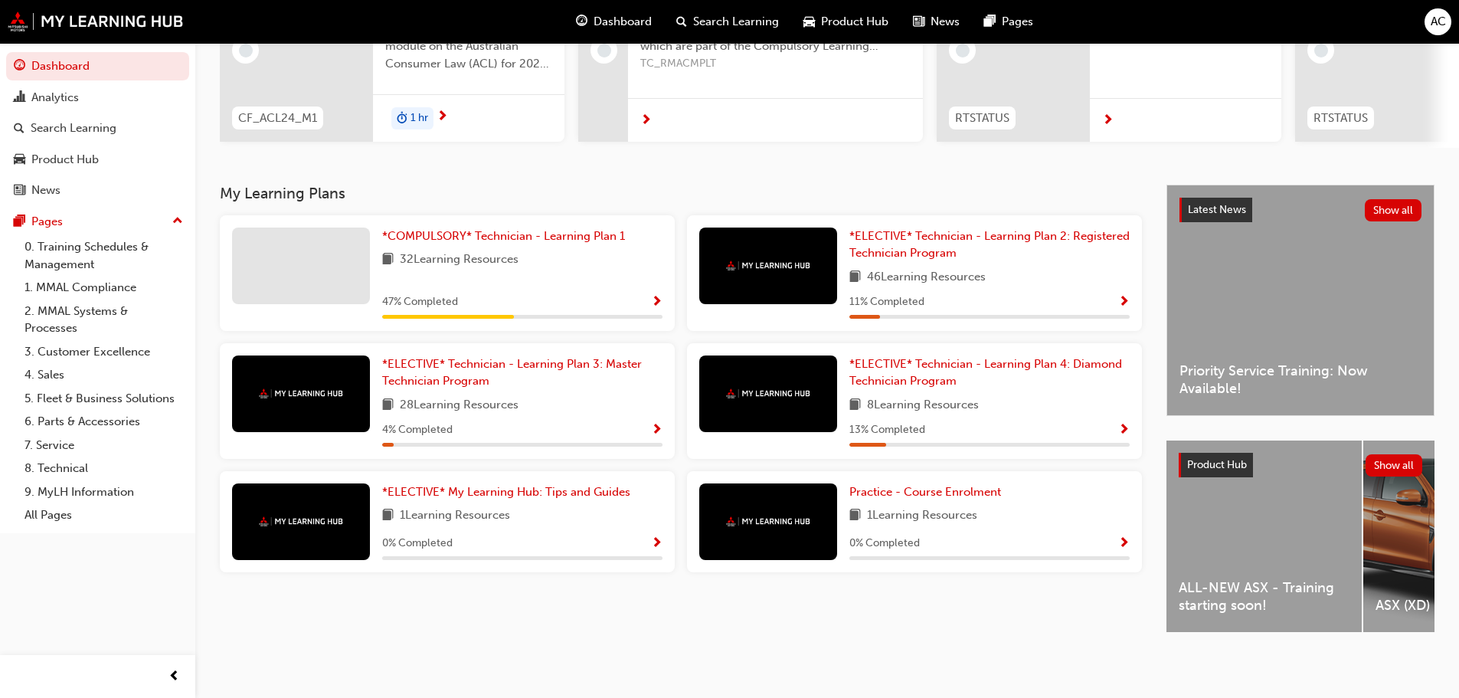
click at [587, 250] on div "32 Learning Resources" at bounding box center [522, 259] width 280 height 19
click at [545, 231] on span "*COMPULSORY* Technician - Learning Plan 1" at bounding box center [503, 236] width 243 height 14
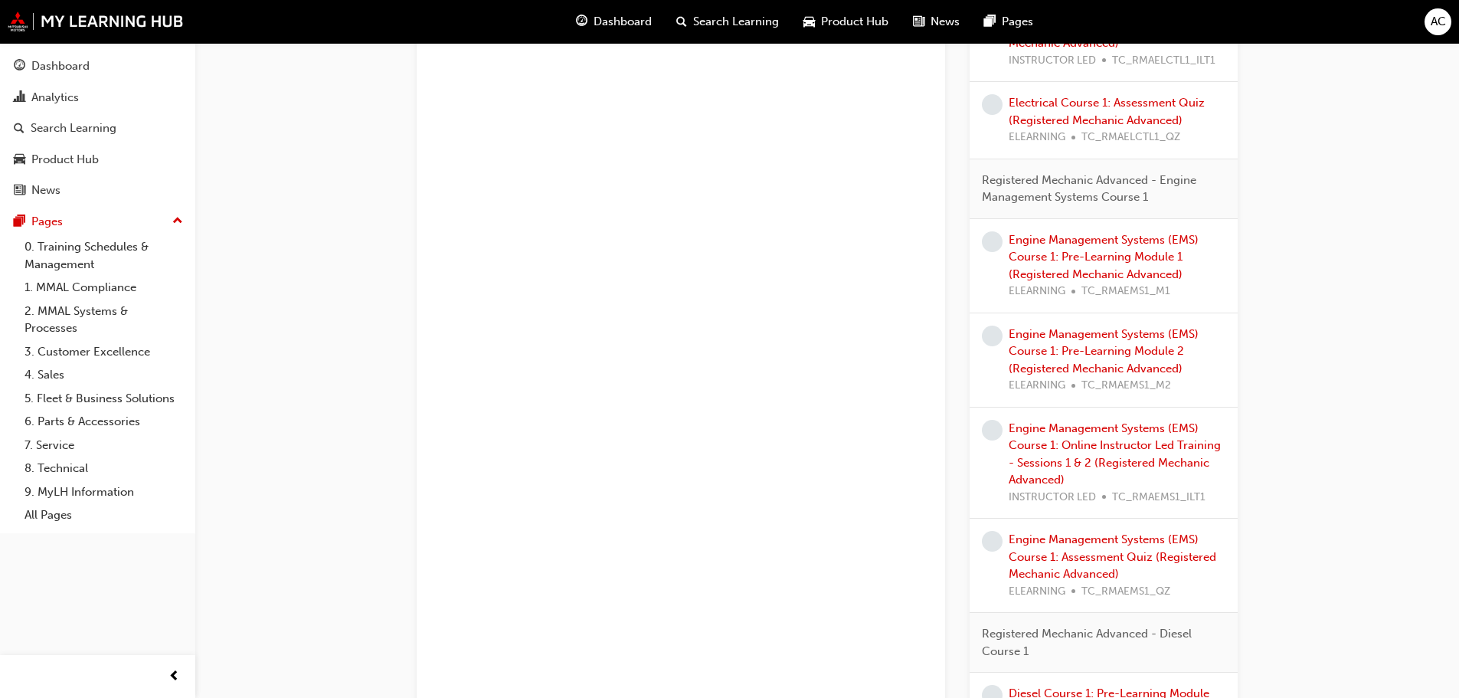
scroll to position [1041, 0]
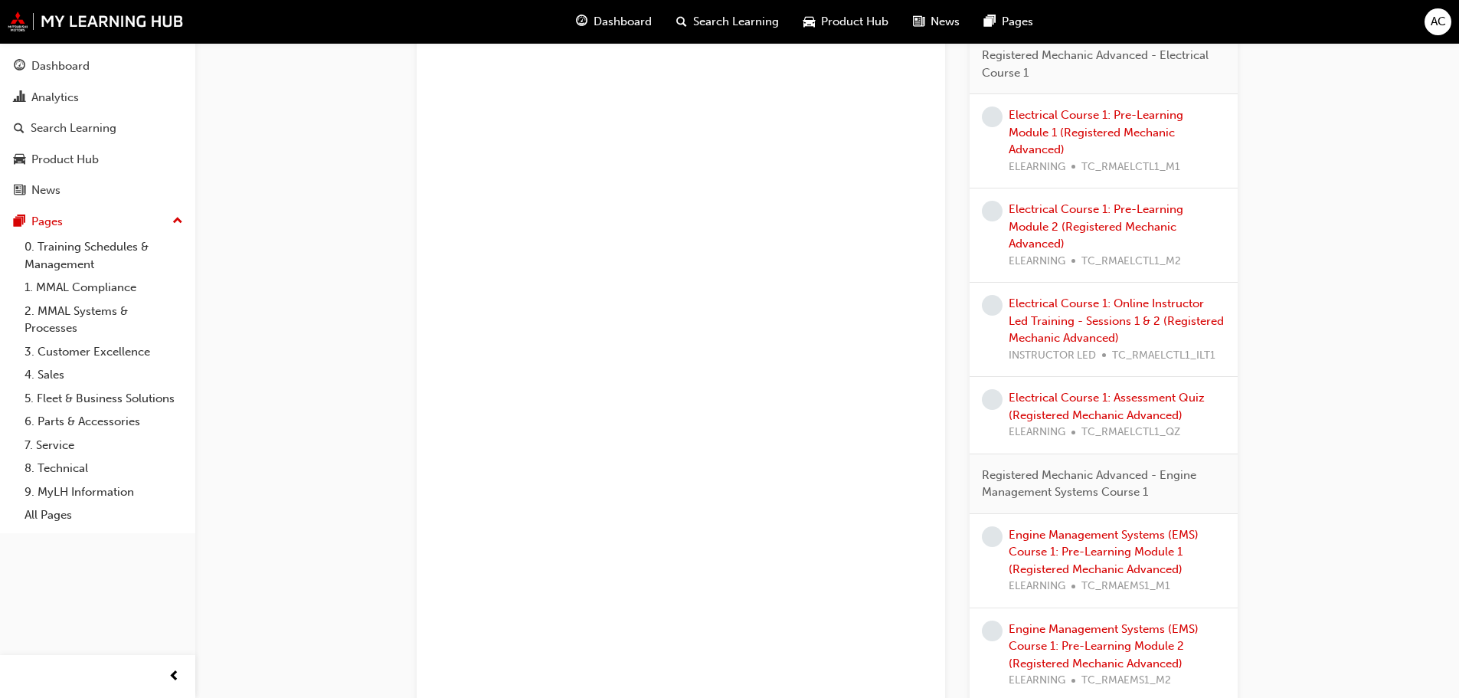
click at [837, 16] on span "Product Hub" at bounding box center [854, 22] width 67 height 18
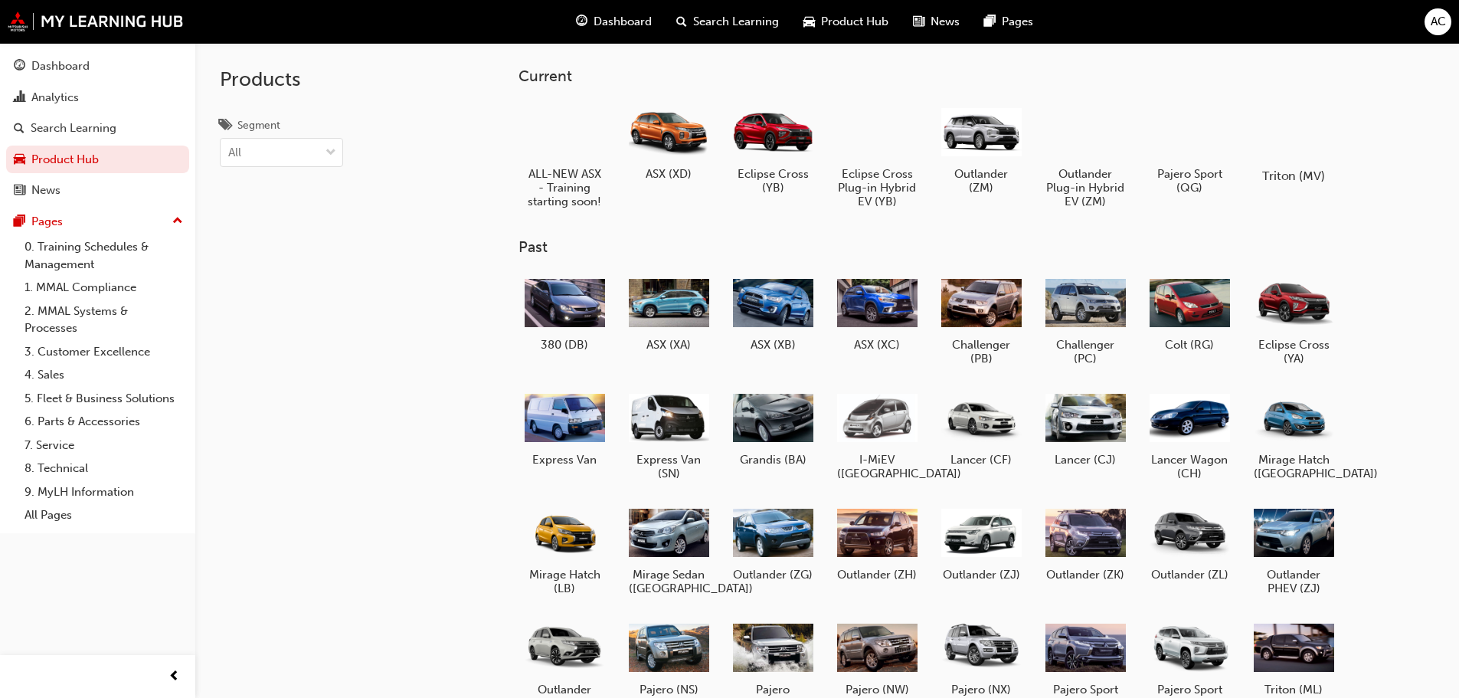
click at [1294, 178] on h5 "Triton (MV)" at bounding box center [1292, 175] width 85 height 15
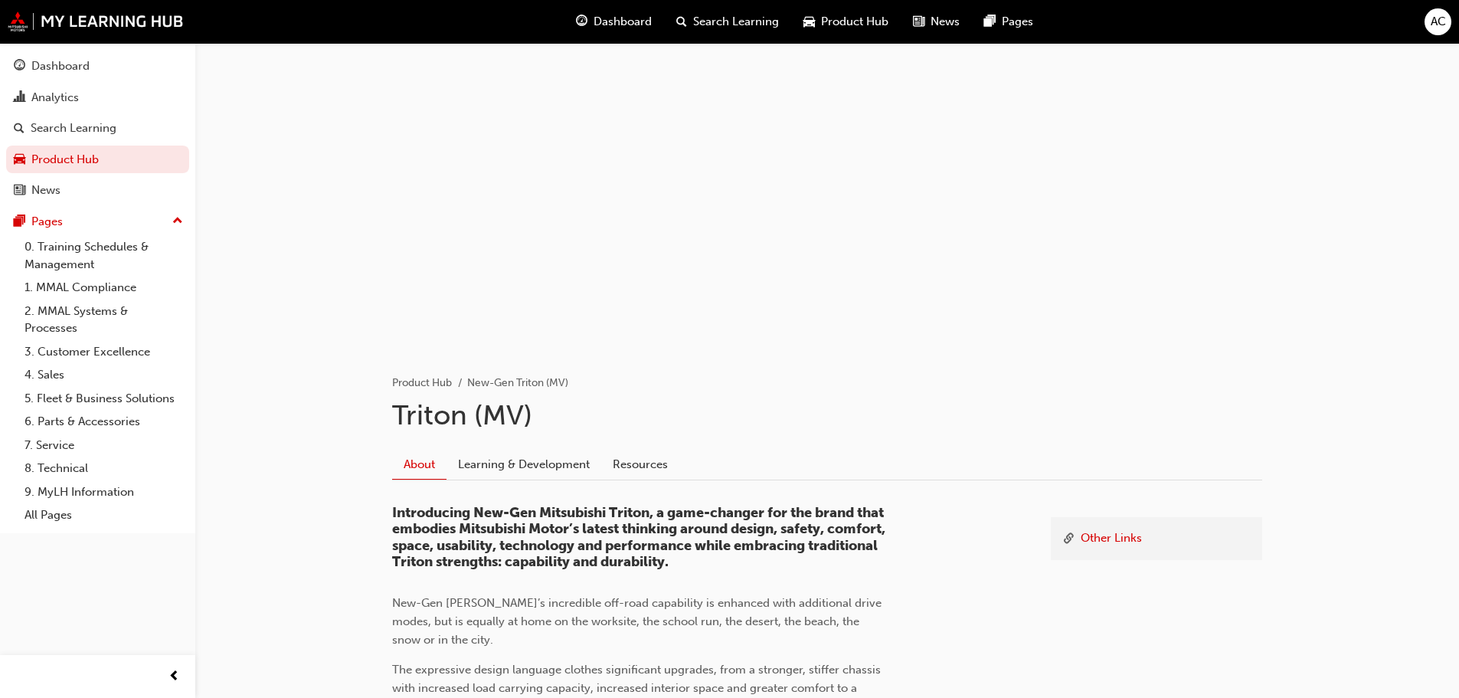
click at [868, 25] on span "Product Hub" at bounding box center [854, 22] width 67 height 18
